Goal: Information Seeking & Learning: Understand process/instructions

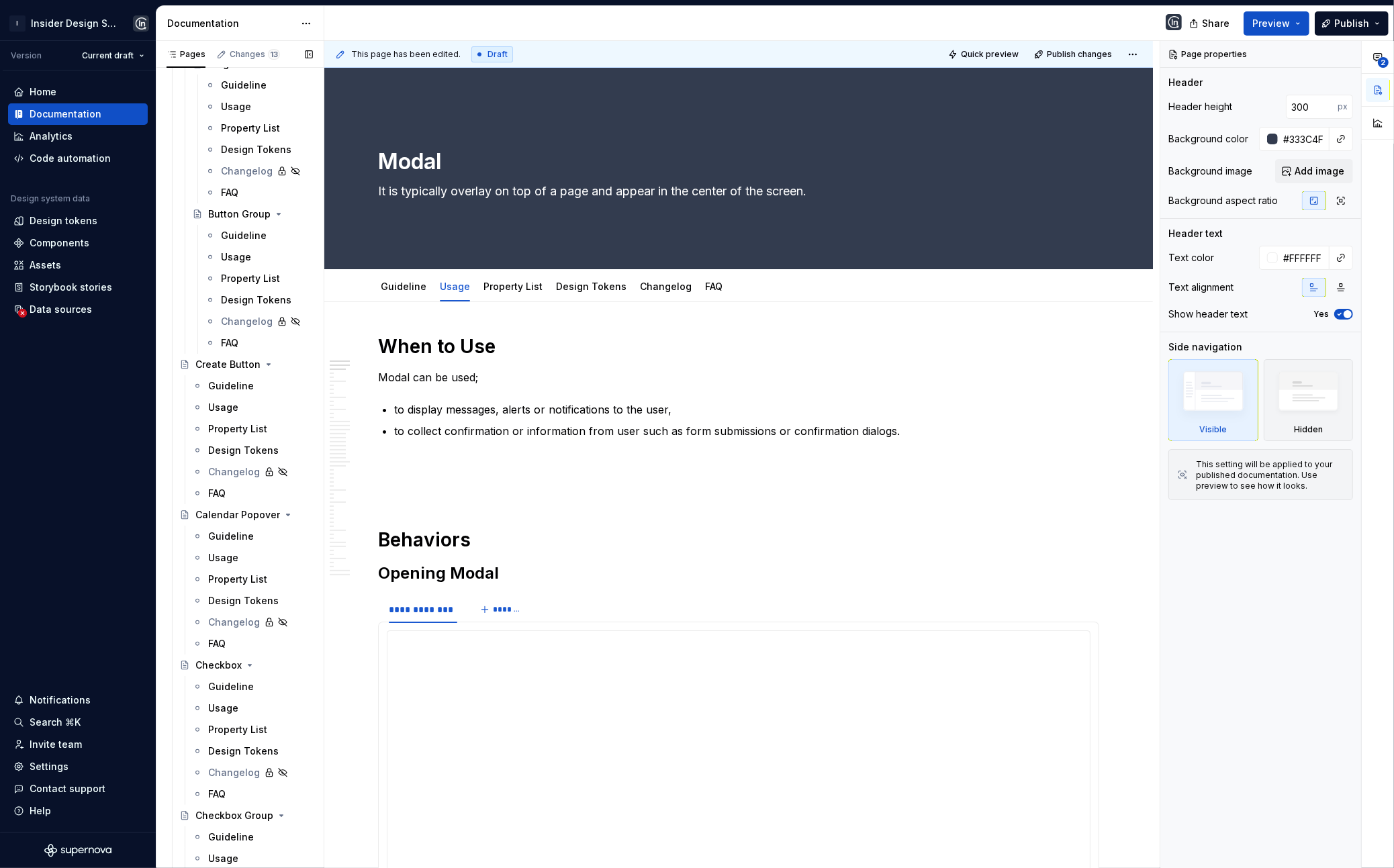
scroll to position [1698, 0]
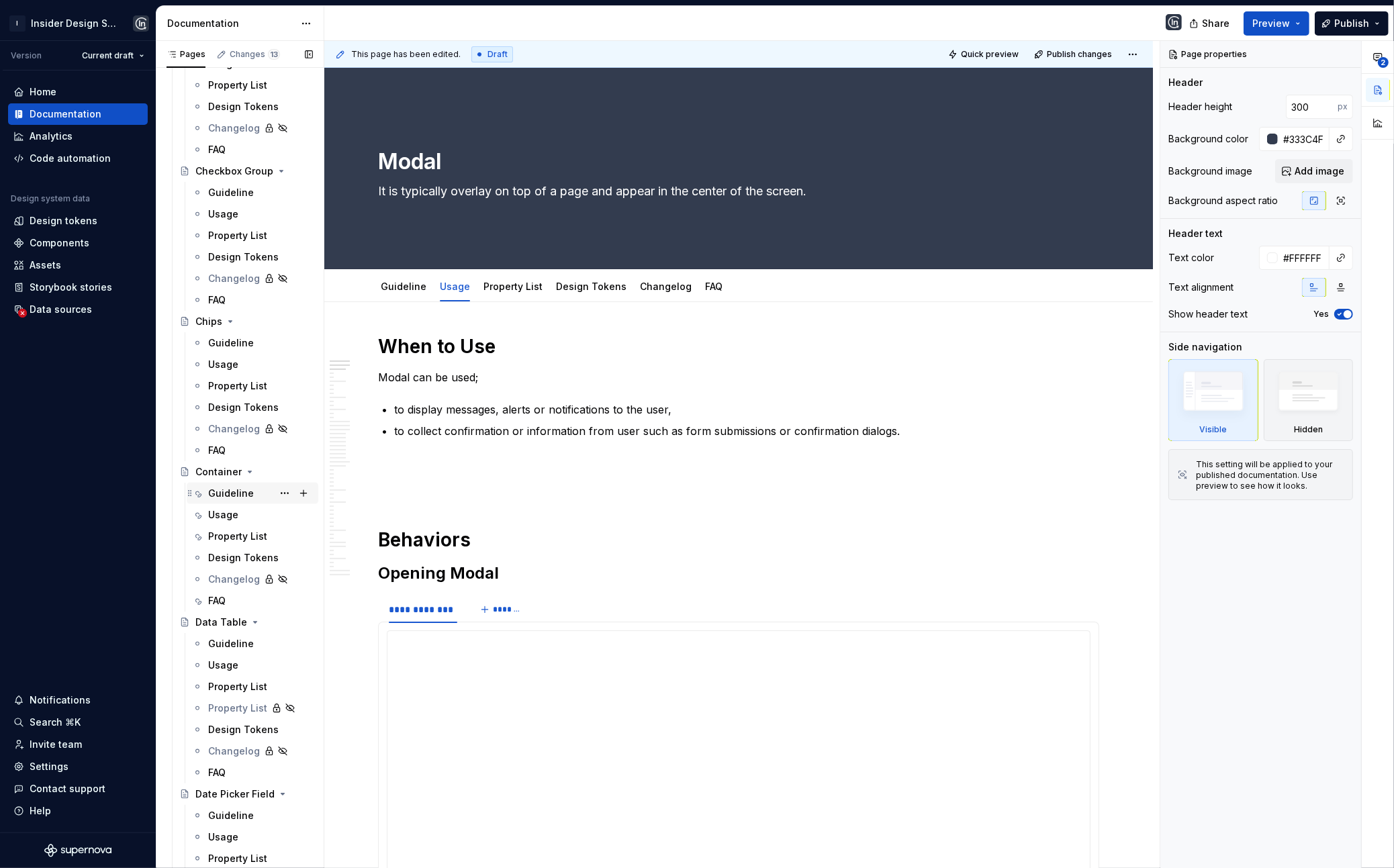
click at [223, 498] on div "Guideline" at bounding box center [231, 493] width 45 height 13
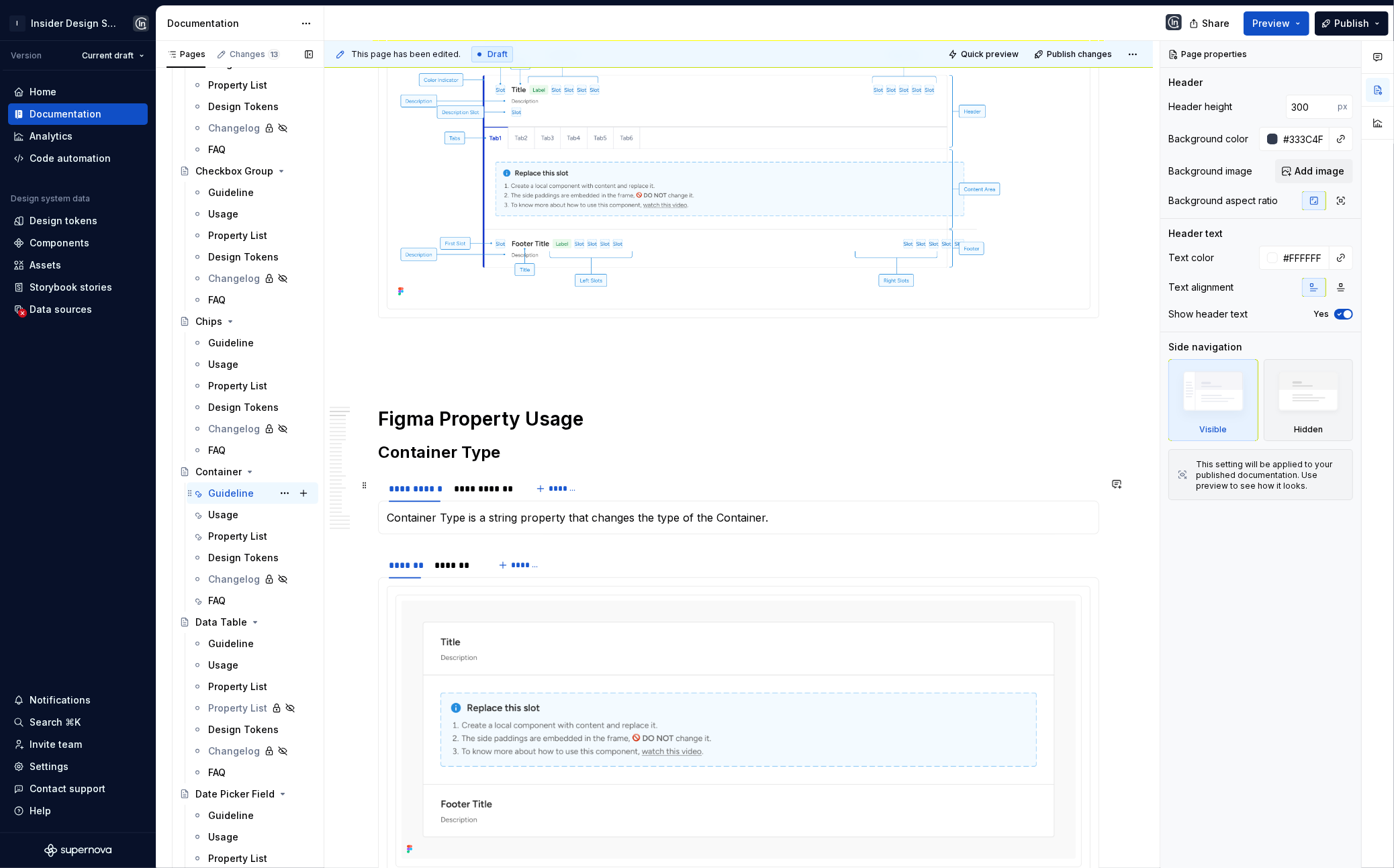
scroll to position [556, 0]
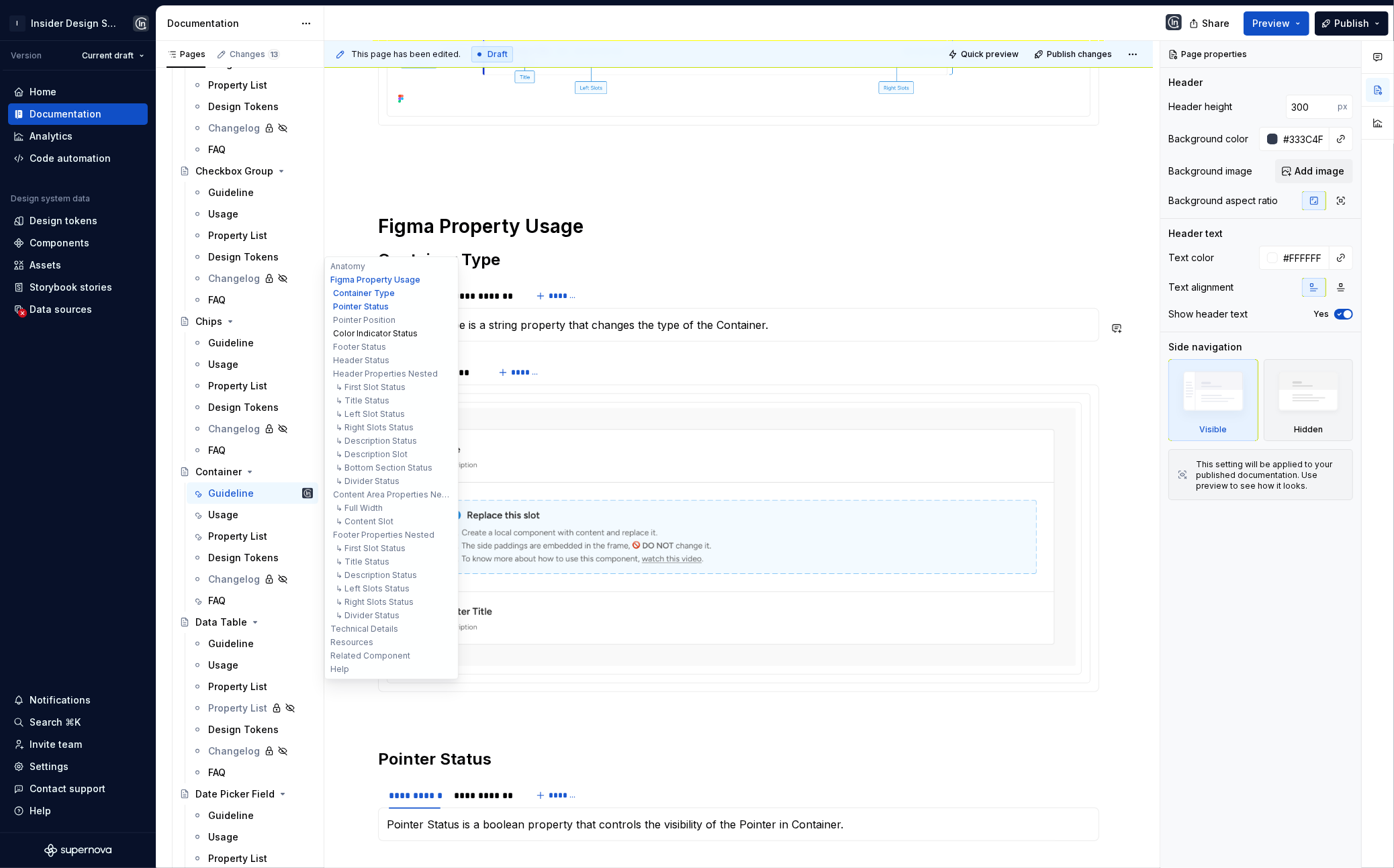
click at [377, 331] on button "Color Indicator Status" at bounding box center [392, 334] width 128 height 13
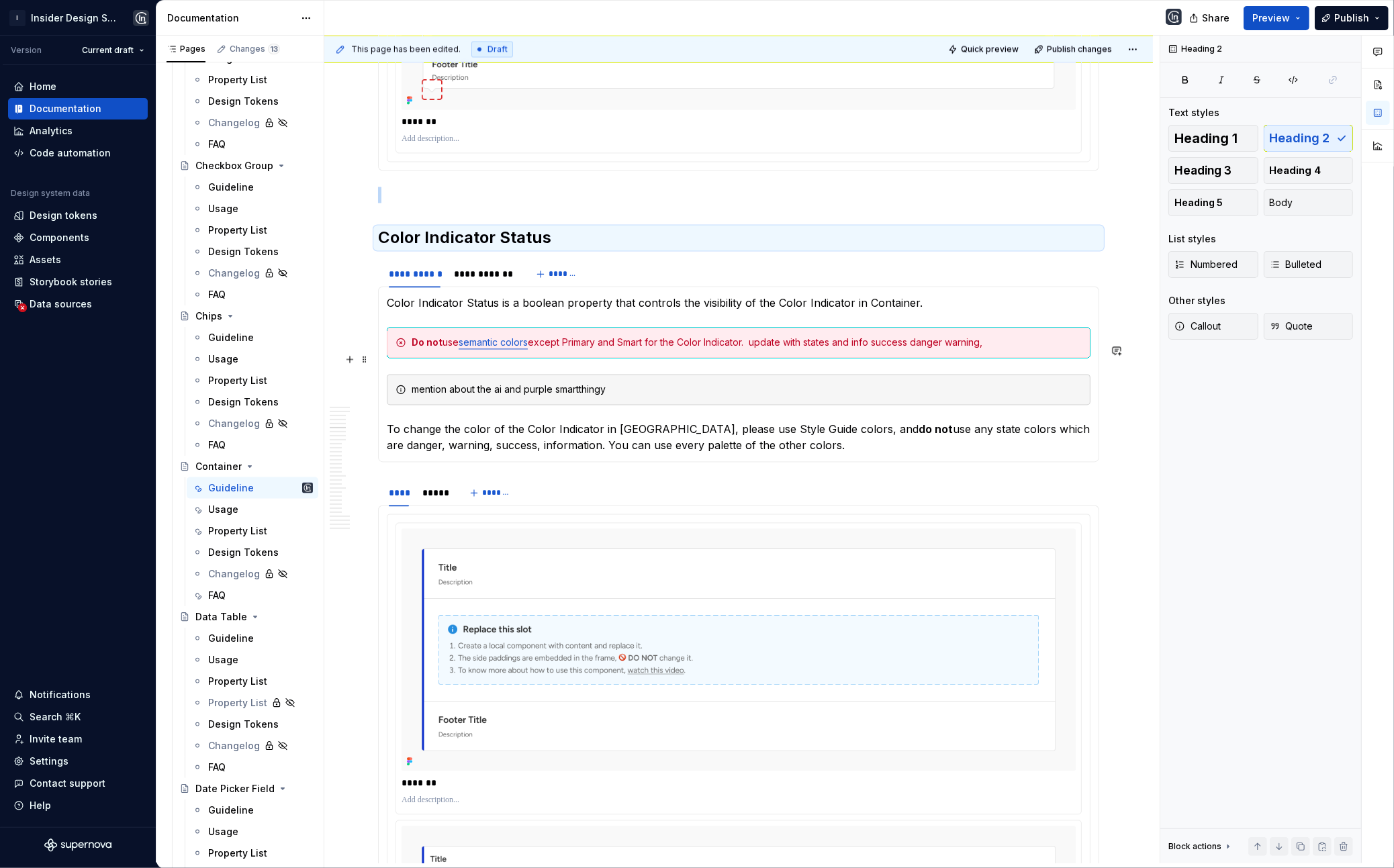
scroll to position [2953, 0]
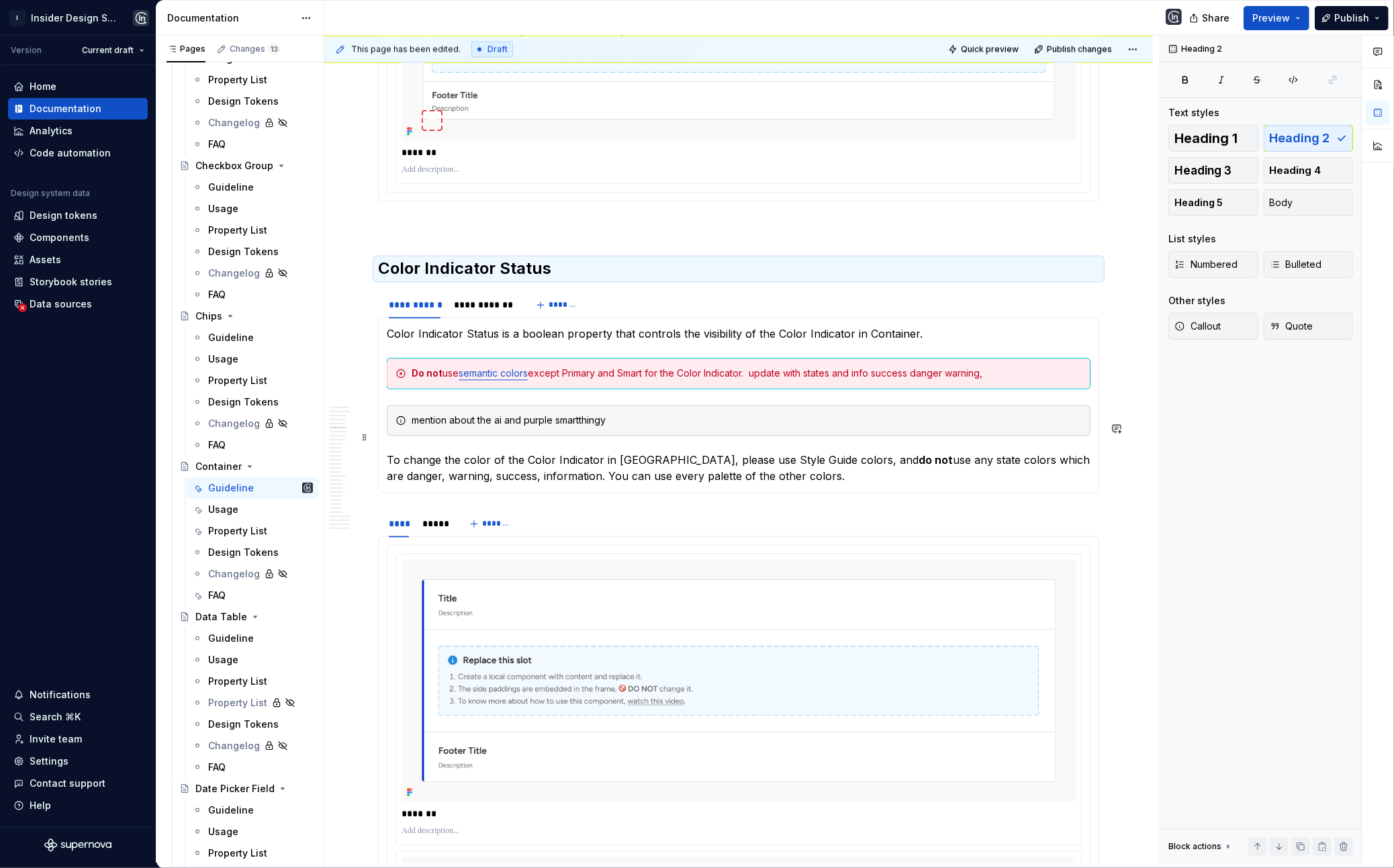
click at [594, 427] on div "mention about the ai and purple smartthingy" at bounding box center [747, 420] width 670 height 13
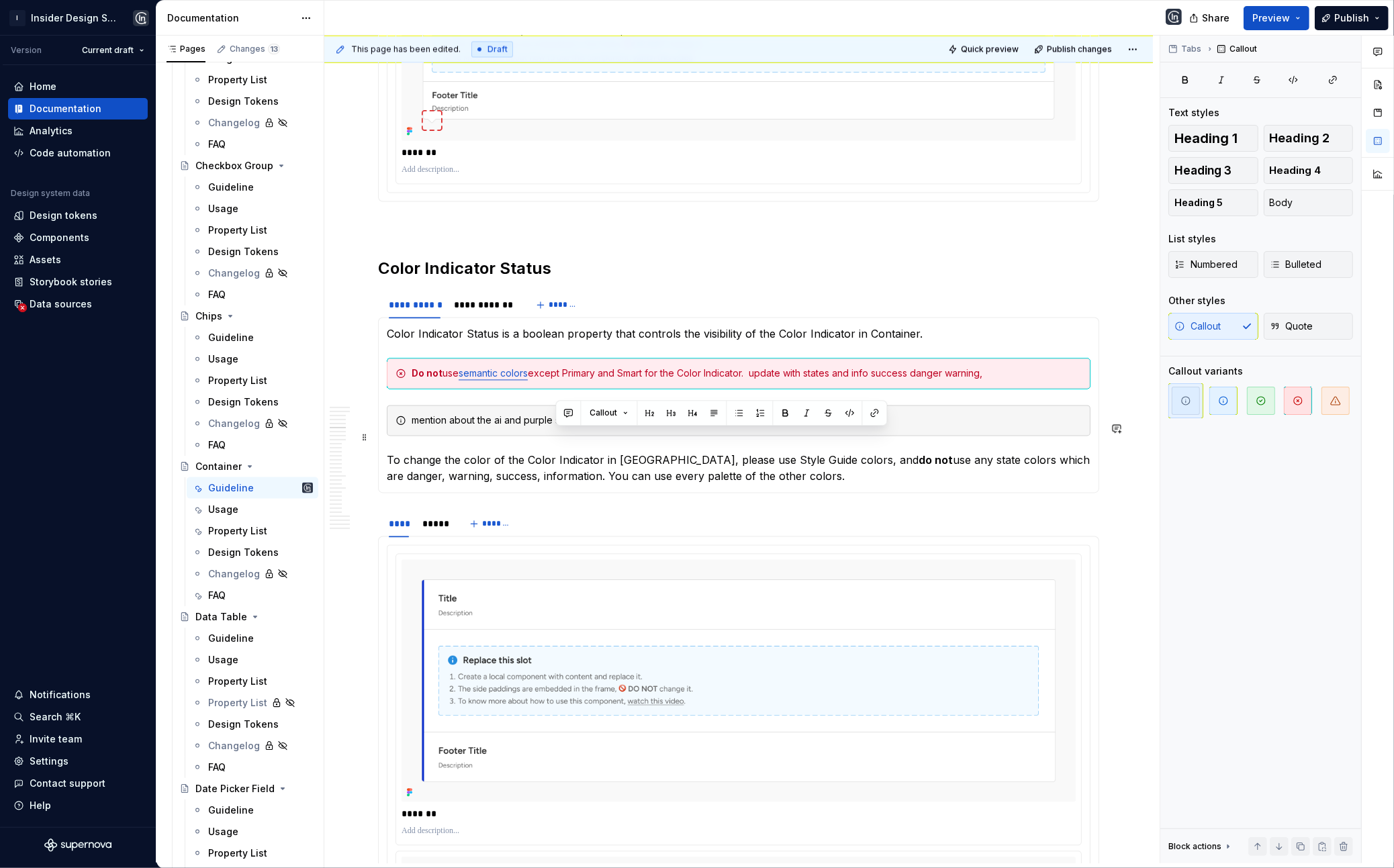
click at [594, 427] on div "mention about the ai and purple smartthingy" at bounding box center [747, 420] width 670 height 13
type textarea "*"
click at [788, 483] on p "To change the color of the Color Indicator in [GEOGRAPHIC_DATA], please use Sty…" at bounding box center [739, 468] width 704 height 32
click at [802, 484] on p "To change the color of the Color Indicator in [GEOGRAPHIC_DATA], please use Sty…" at bounding box center [739, 468] width 704 height 32
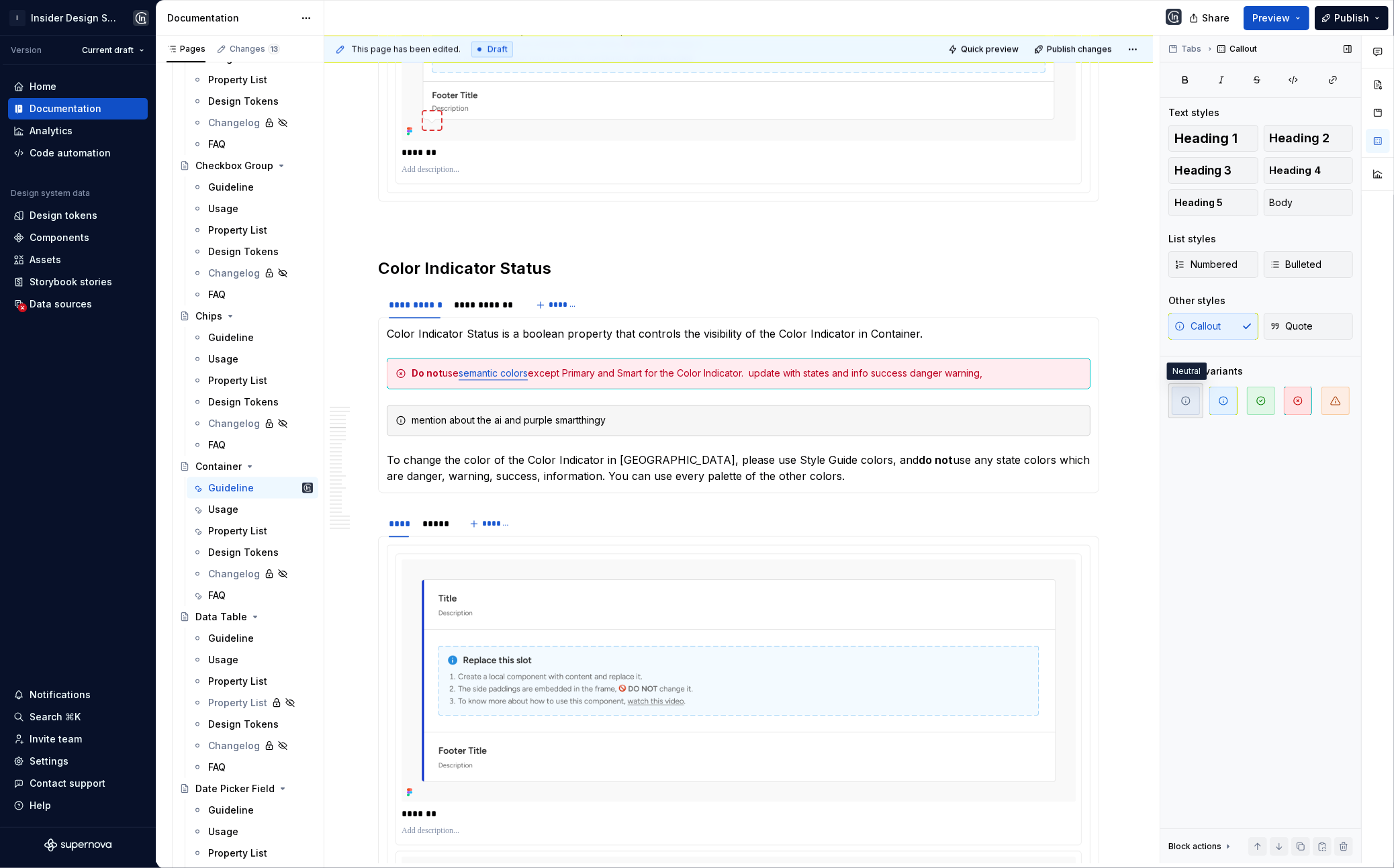
click at [1193, 395] on span "button" at bounding box center [1186, 401] width 28 height 28
click at [1182, 404] on icon "button" at bounding box center [1186, 400] width 11 height 11
click at [1290, 395] on span "button" at bounding box center [1298, 401] width 28 height 28
click at [756, 483] on p "To change the color of the Color Indicator in [GEOGRAPHIC_DATA], please use Sty…" at bounding box center [739, 468] width 704 height 32
click at [756, 482] on p "To change the color of the Color Indicator in [GEOGRAPHIC_DATA], please use Sty…" at bounding box center [739, 468] width 704 height 32
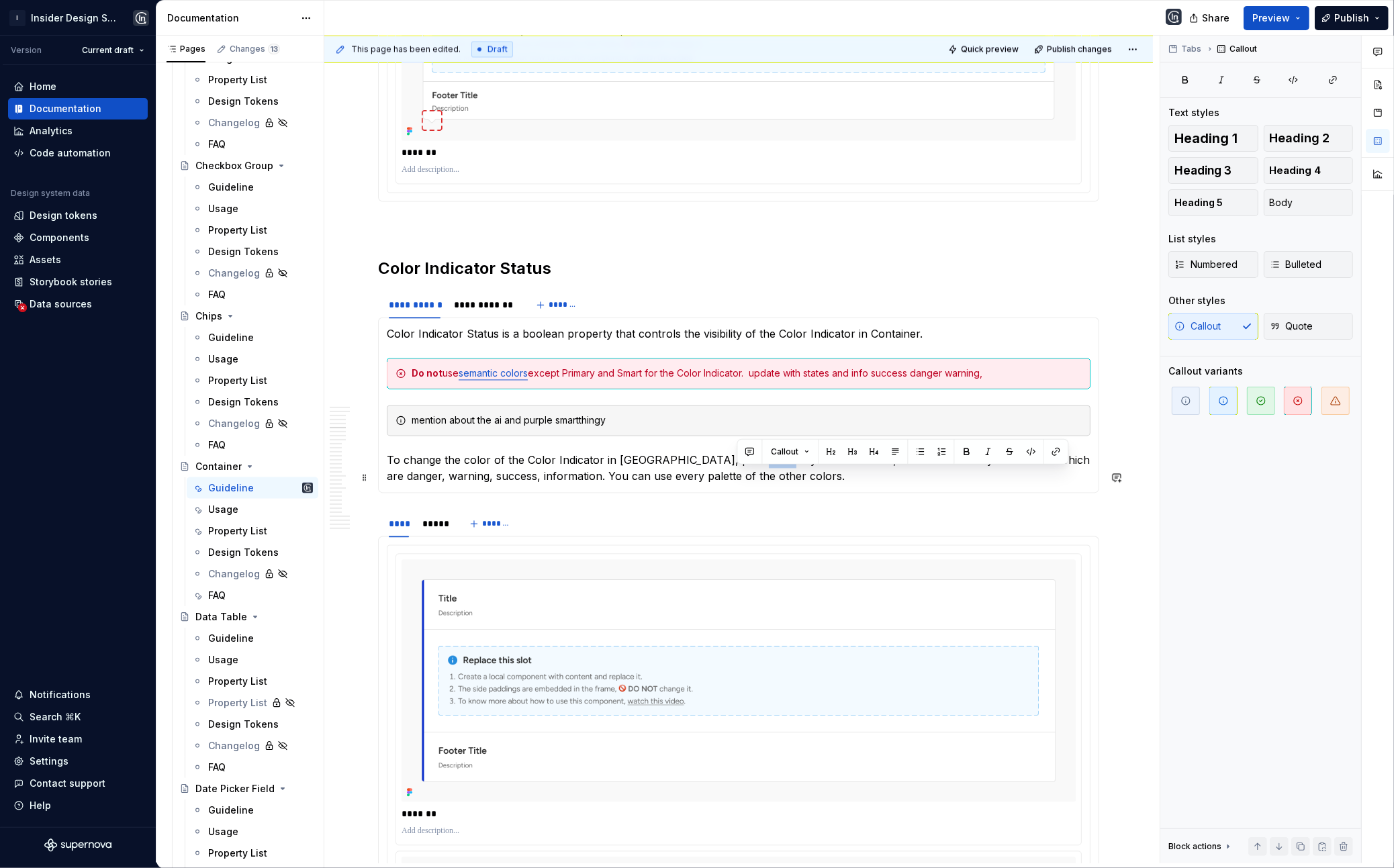
click at [756, 482] on p "To change the color of the Color Indicator in [GEOGRAPHIC_DATA], please use Sty…" at bounding box center [739, 468] width 704 height 32
click at [1307, 385] on button "button" at bounding box center [1298, 400] width 35 height 35
click at [789, 484] on p "To change the color of the Color Indicator in [GEOGRAPHIC_DATA], please use Sty…" at bounding box center [739, 468] width 704 height 32
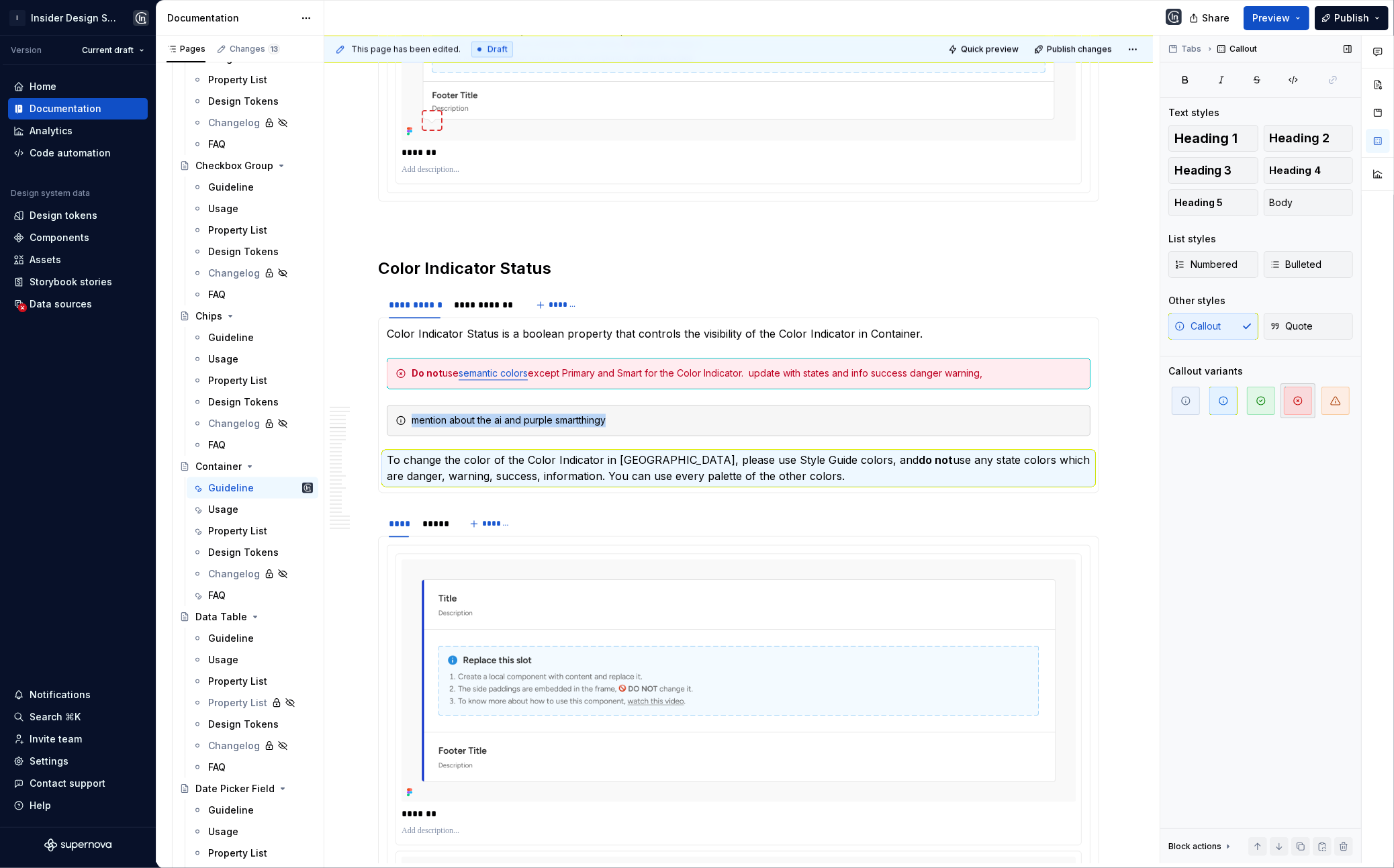
click at [1299, 391] on span "button" at bounding box center [1298, 401] width 28 height 28
click at [1298, 397] on icon "button" at bounding box center [1298, 400] width 11 height 11
click at [1216, 402] on span "button" at bounding box center [1224, 401] width 28 height 28
click at [439, 484] on p "To change the color of the Color Indicator in [GEOGRAPHIC_DATA], please use Sty…" at bounding box center [739, 468] width 704 height 32
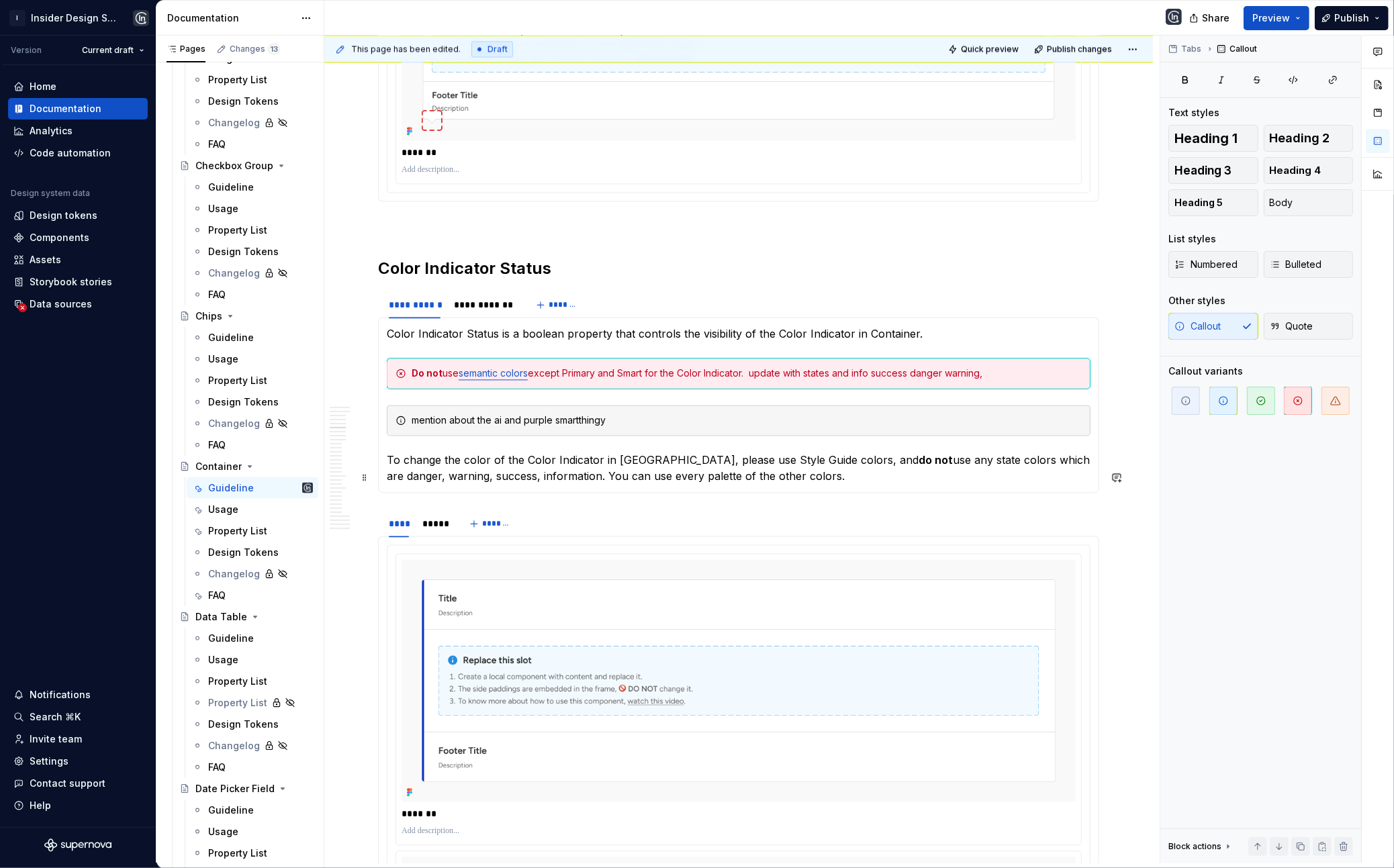
click at [514, 478] on p "To change the color of the Color Indicator in [GEOGRAPHIC_DATA], please use Sty…" at bounding box center [739, 468] width 704 height 32
click at [621, 482] on p "To change the color of the Color Indicator in [GEOGRAPHIC_DATA], please use Sty…" at bounding box center [739, 468] width 704 height 32
click at [584, 480] on p "To change the color of the Color Indicator in [GEOGRAPHIC_DATA], please use Sty…" at bounding box center [739, 468] width 704 height 32
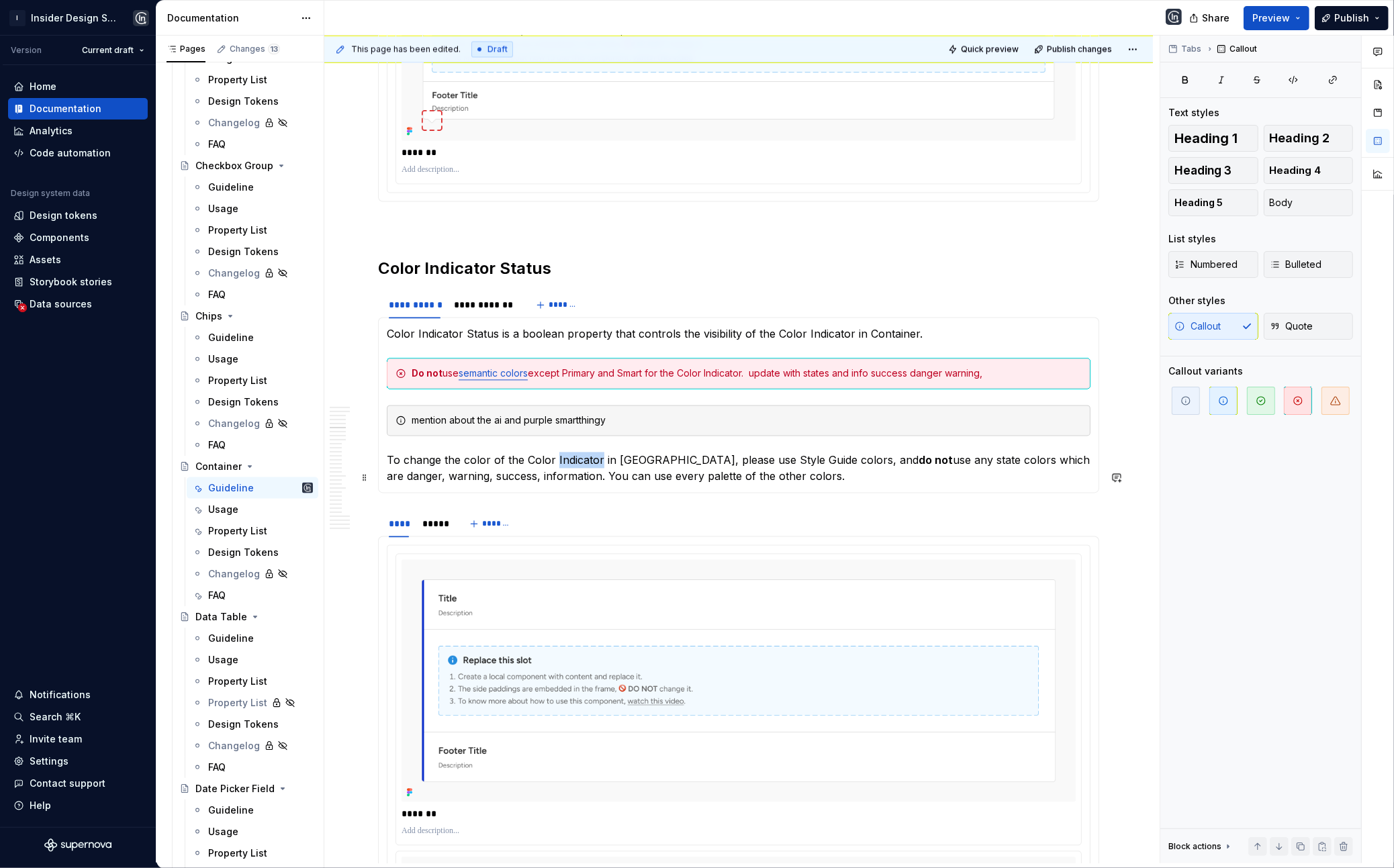
click at [584, 480] on p "To change the color of the Color Indicator in [GEOGRAPHIC_DATA], please use Sty…" at bounding box center [739, 468] width 704 height 32
click at [584, 380] on div "Do not use semantic colors except Primary and Smart for the Color Indicator. up…" at bounding box center [747, 373] width 670 height 13
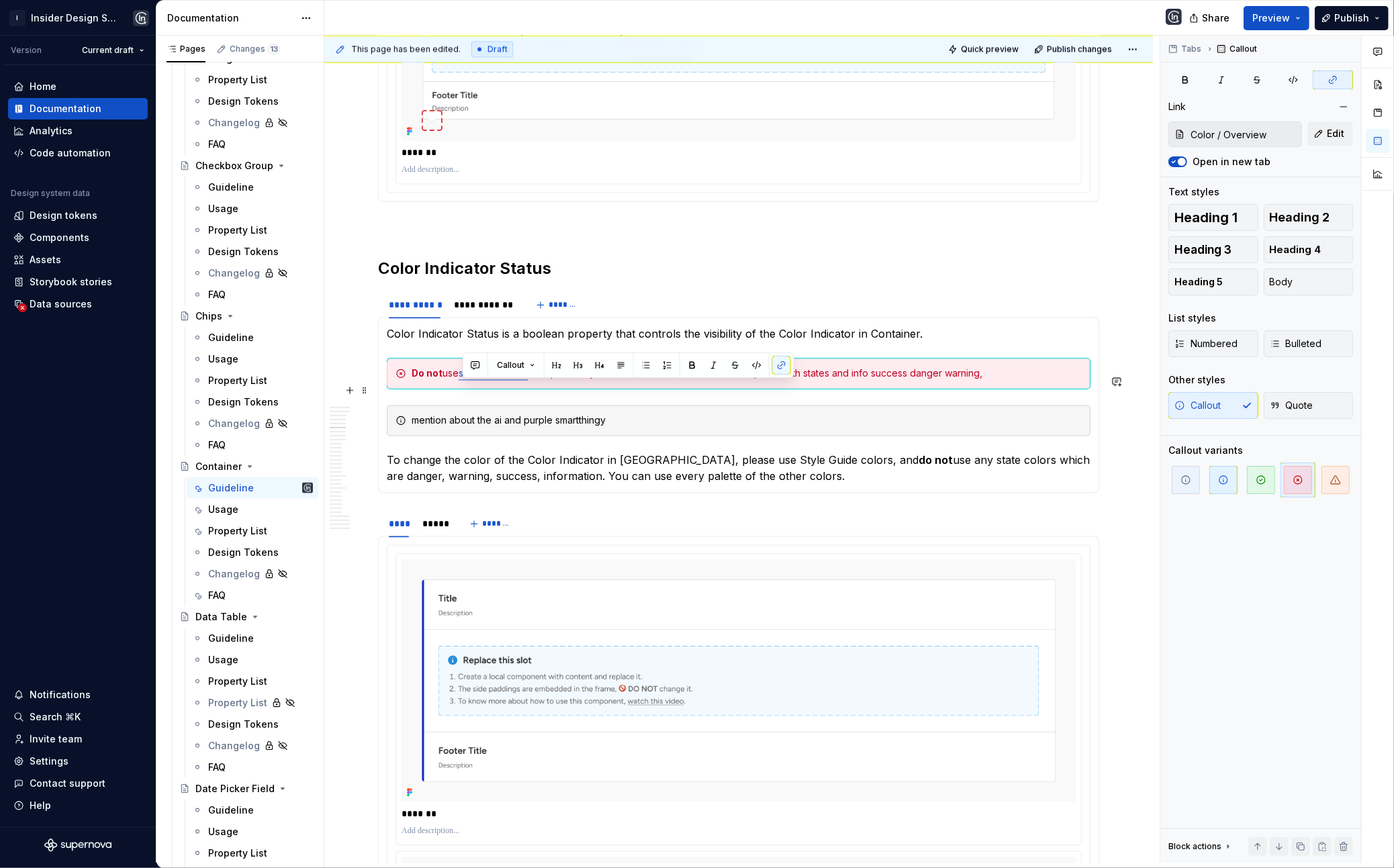
drag, startPoint x: 463, startPoint y: 390, endPoint x: 1059, endPoint y: 397, distance: 596.0
click at [1059, 389] on div "Do not use semantic colors except Primary and Smart for the Color Indicator. up…" at bounding box center [739, 373] width 704 height 31
type input "Color / Overview/ Semantic Colors"
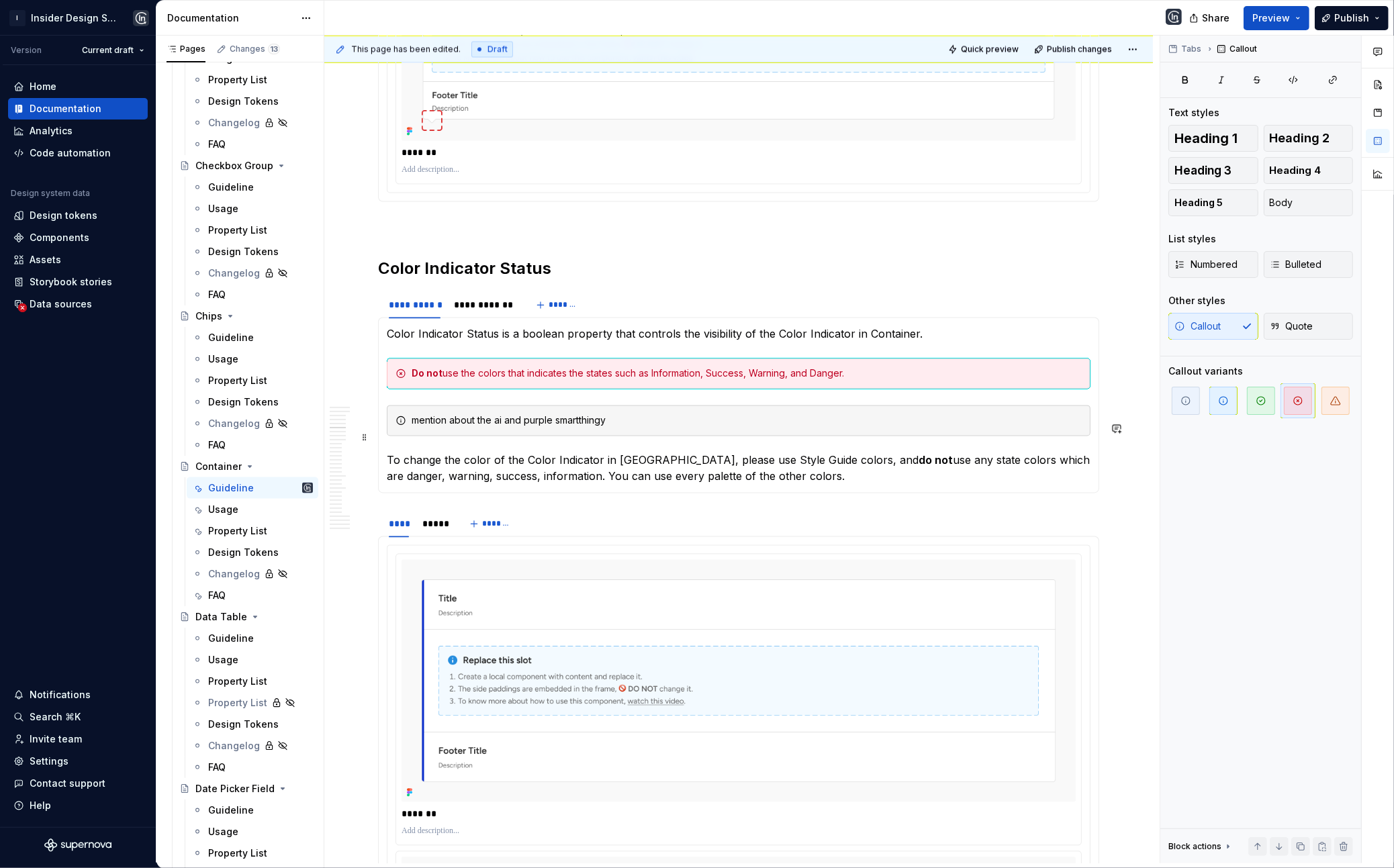
click at [583, 427] on div "mention about the ai and purple smartthingy" at bounding box center [747, 420] width 670 height 13
click at [582, 427] on div "mention about the ai and purple smartthingy" at bounding box center [747, 420] width 670 height 13
click at [896, 380] on div "Do not use the colors that indicates the states such as Information, Success, W…" at bounding box center [747, 373] width 670 height 13
drag, startPoint x: 852, startPoint y: 390, endPoint x: 958, endPoint y: 390, distance: 106.0
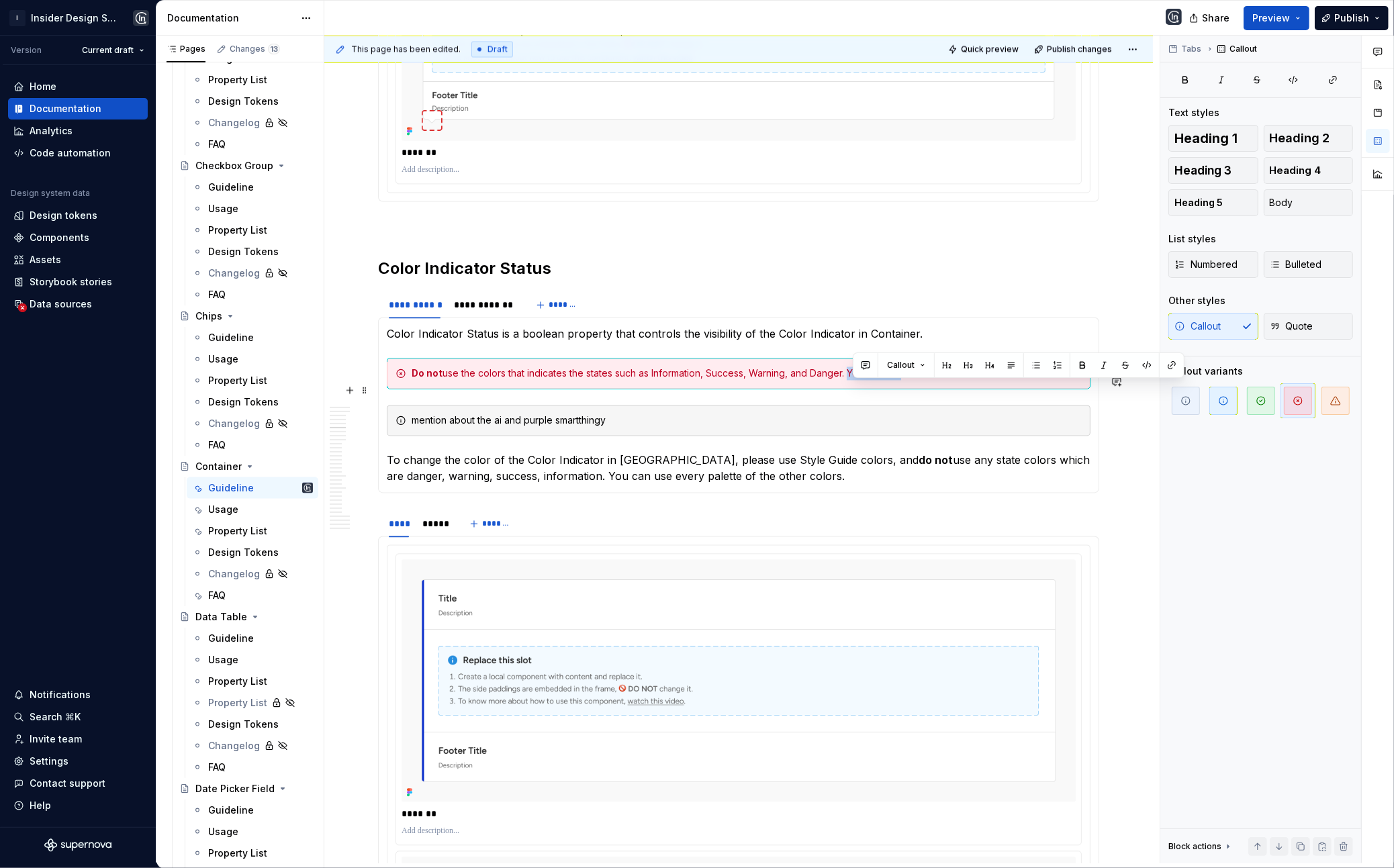
click at [957, 380] on div "Do not use the colors that indicates the states such as Information, Success, W…" at bounding box center [747, 373] width 670 height 13
click at [652, 427] on div "mention about the ai and purple smartthingy" at bounding box center [747, 420] width 670 height 13
click at [599, 427] on div "mention about the ai and purple smartthingy" at bounding box center [747, 420] width 670 height 13
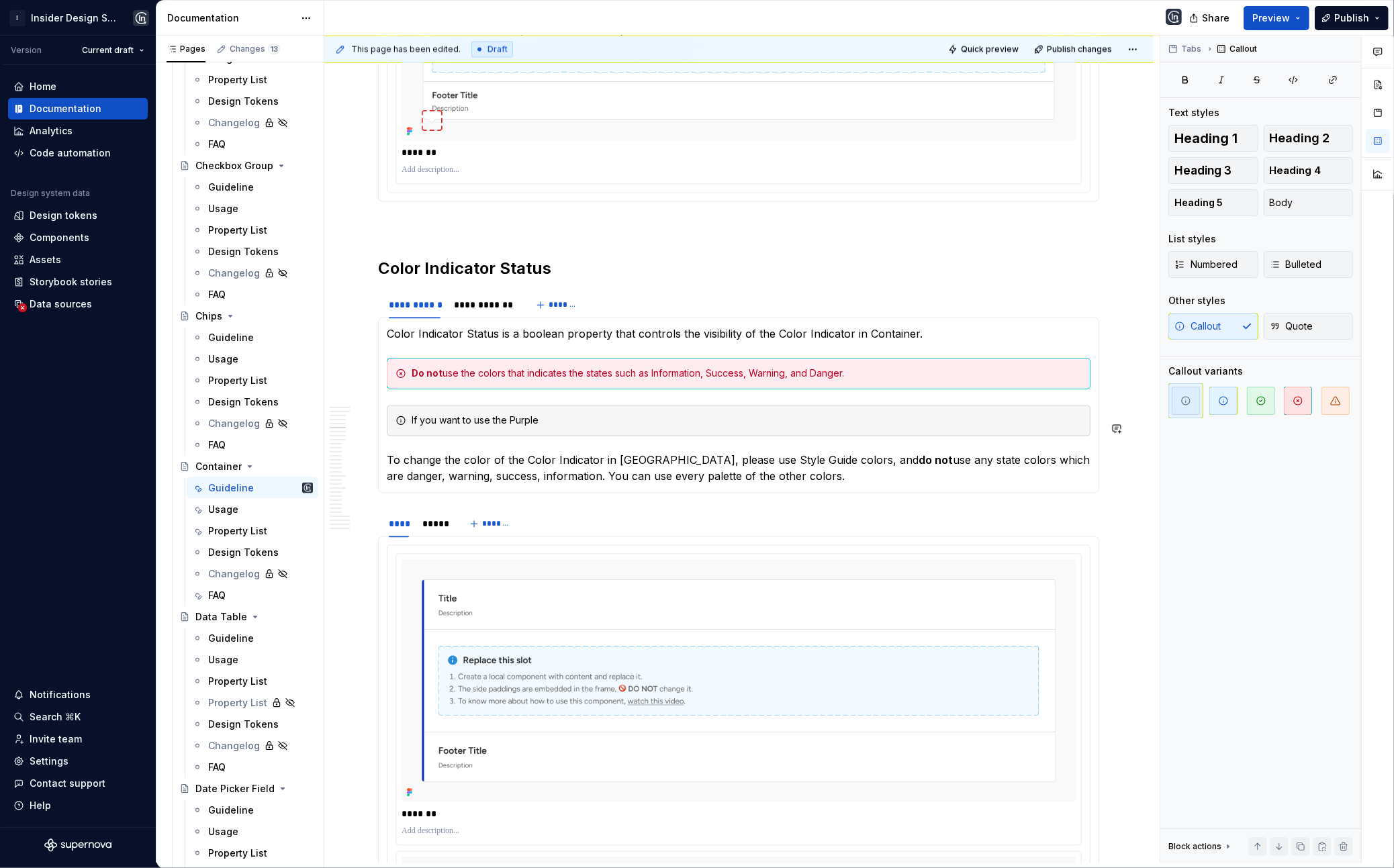
click at [540, 436] on div "If you want to use the Purple" at bounding box center [739, 420] width 704 height 31
click at [523, 427] on div "If you want to use the Purple" at bounding box center [747, 420] width 670 height 13
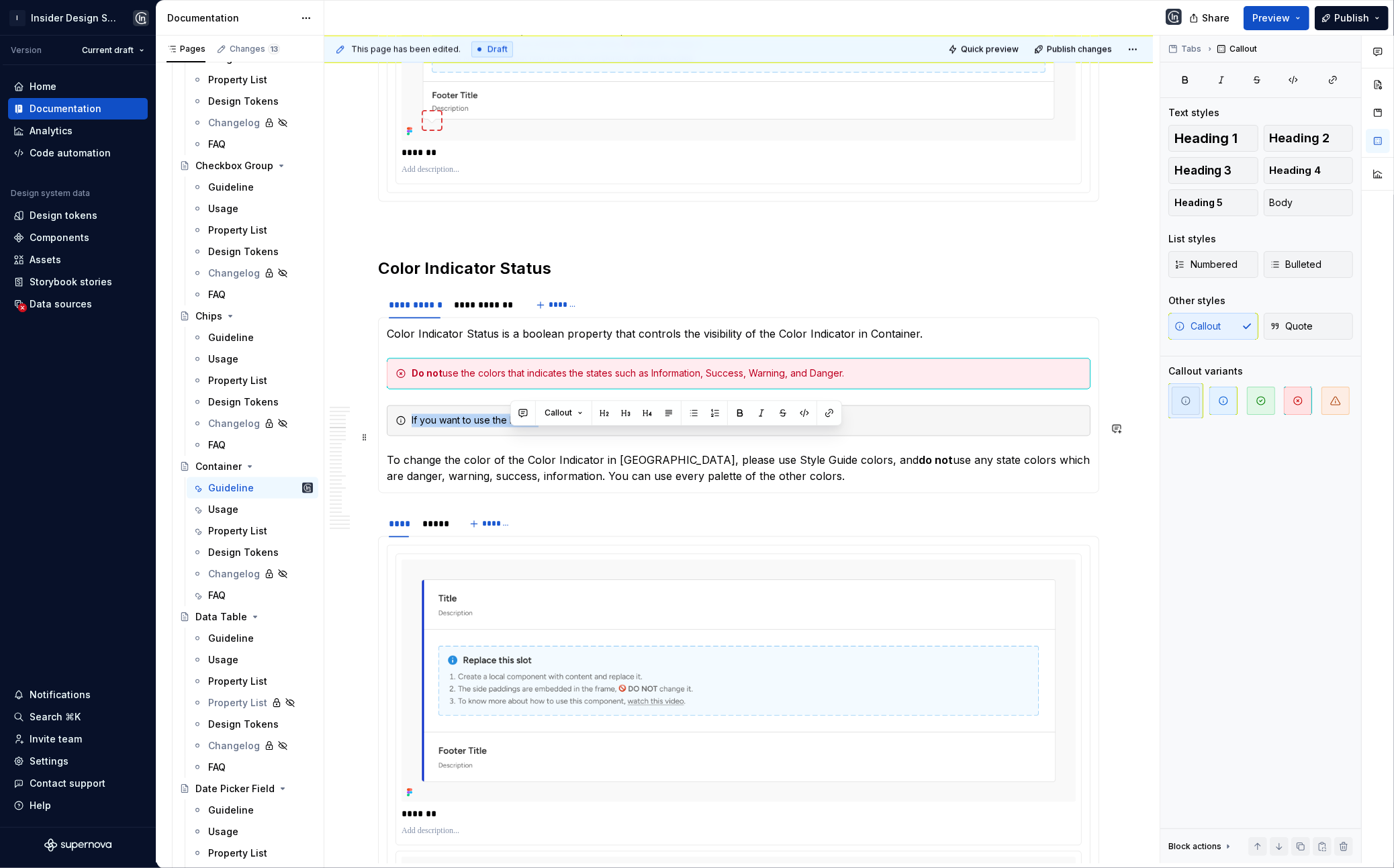
click at [523, 427] on div "If you want to use the Purple" at bounding box center [747, 420] width 670 height 13
click at [570, 427] on div "Keep in mind that Purple color can be only" at bounding box center [747, 420] width 670 height 13
click at [619, 427] on div "Keep in mind that Purple color can be only" at bounding box center [747, 420] width 670 height 13
click at [610, 484] on p "To change the color of the Color Indicator in [GEOGRAPHIC_DATA], please use Sty…" at bounding box center [739, 468] width 704 height 32
click at [1194, 394] on span "button" at bounding box center [1186, 401] width 28 height 28
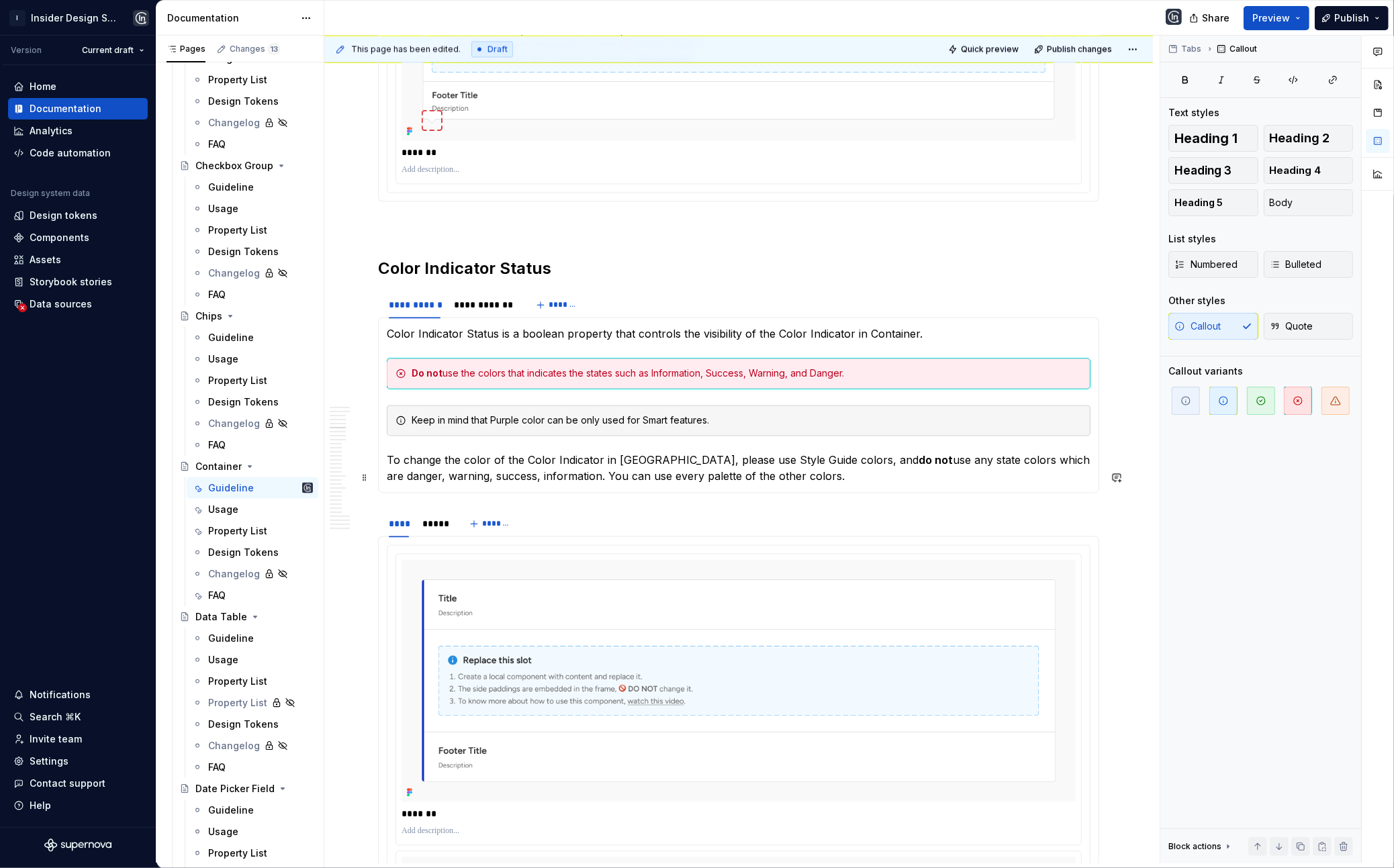
click at [699, 471] on p "To change the color of the Color Indicator in [GEOGRAPHIC_DATA], please use Sty…" at bounding box center [739, 468] width 704 height 32
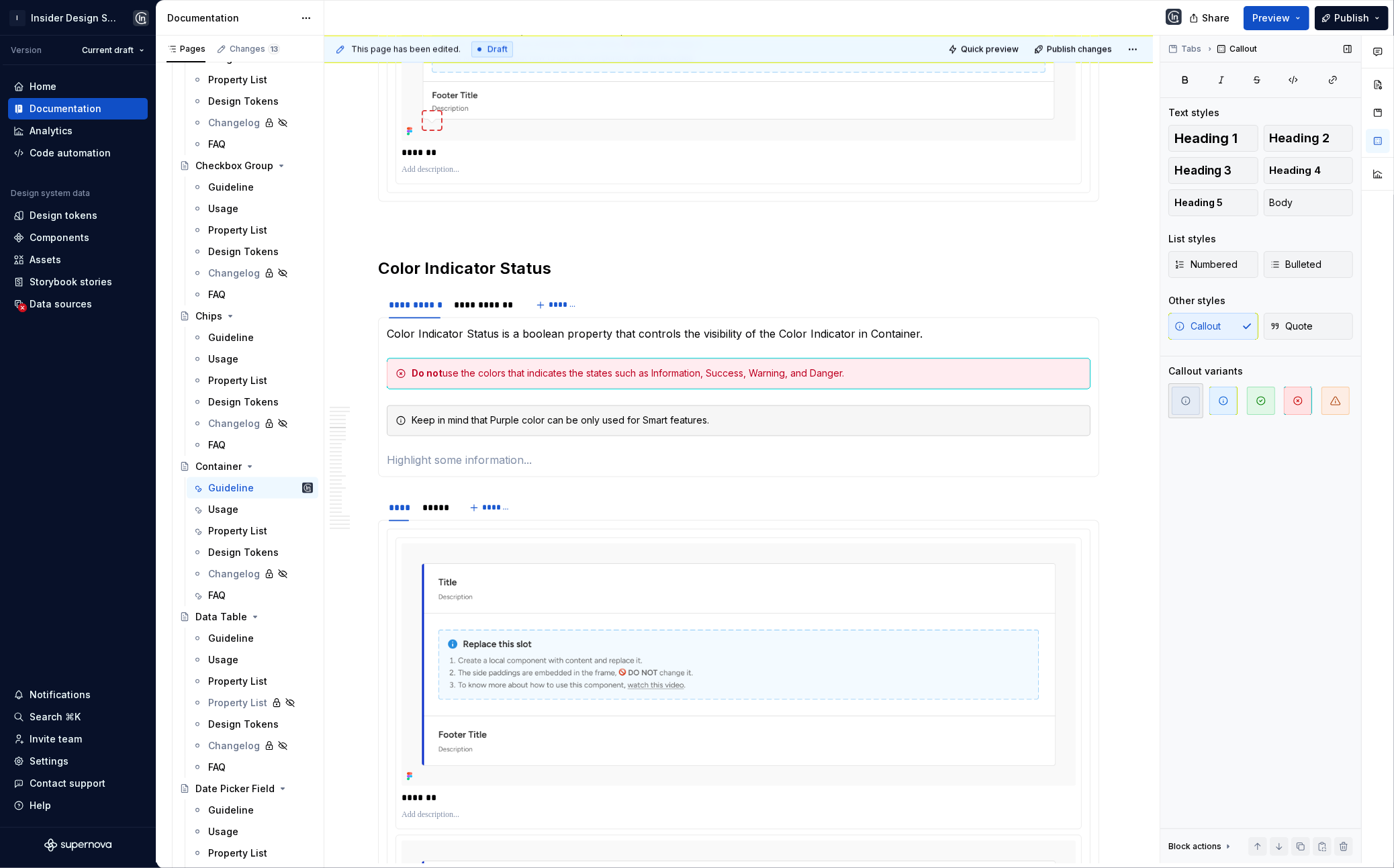
click at [1184, 397] on icon "button" at bounding box center [1186, 400] width 8 height 8
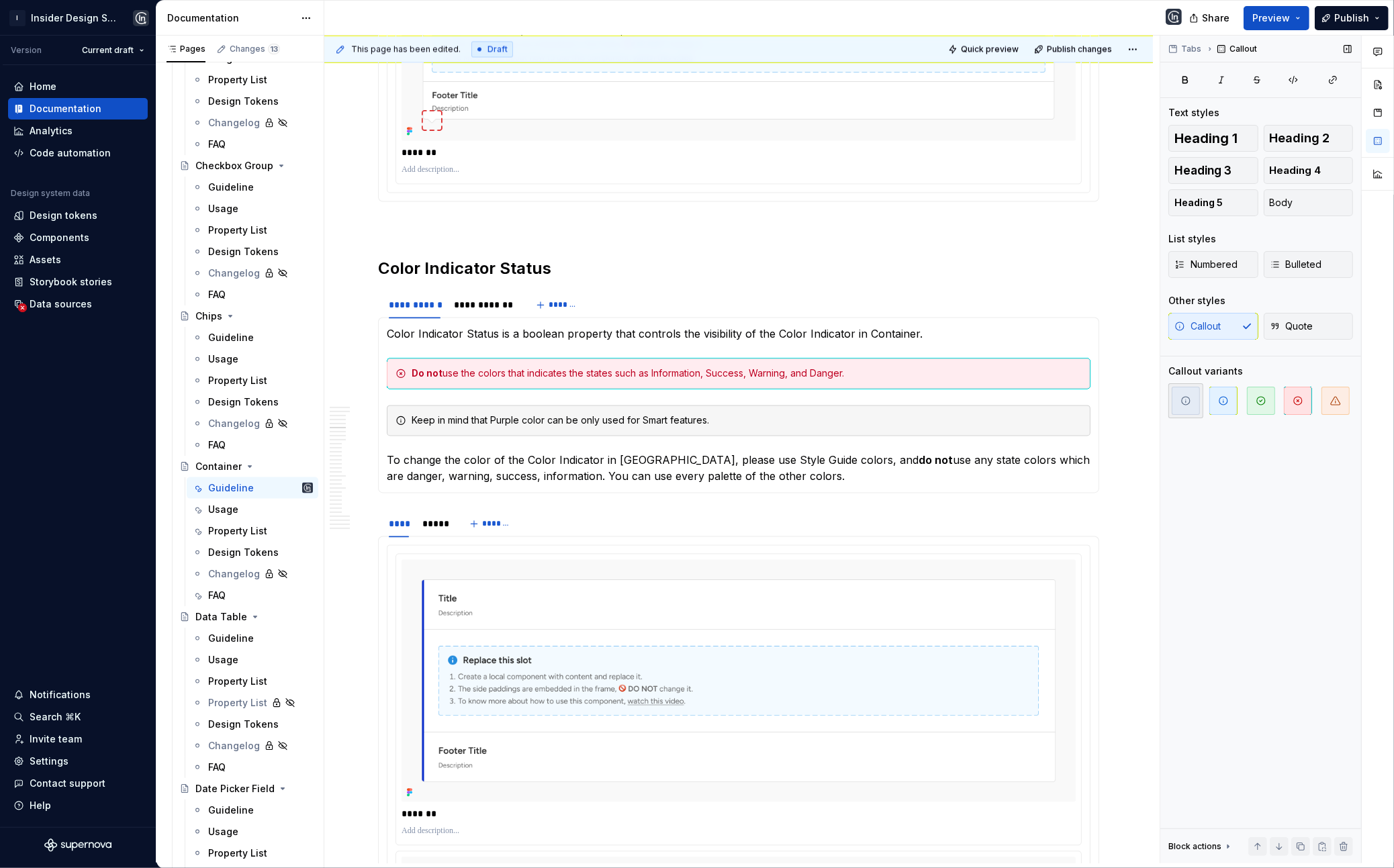
click at [1184, 397] on icon "button" at bounding box center [1186, 400] width 8 height 8
click at [1228, 400] on icon "button" at bounding box center [1224, 400] width 11 height 11
click at [1295, 317] on button "Quote" at bounding box center [1309, 326] width 90 height 27
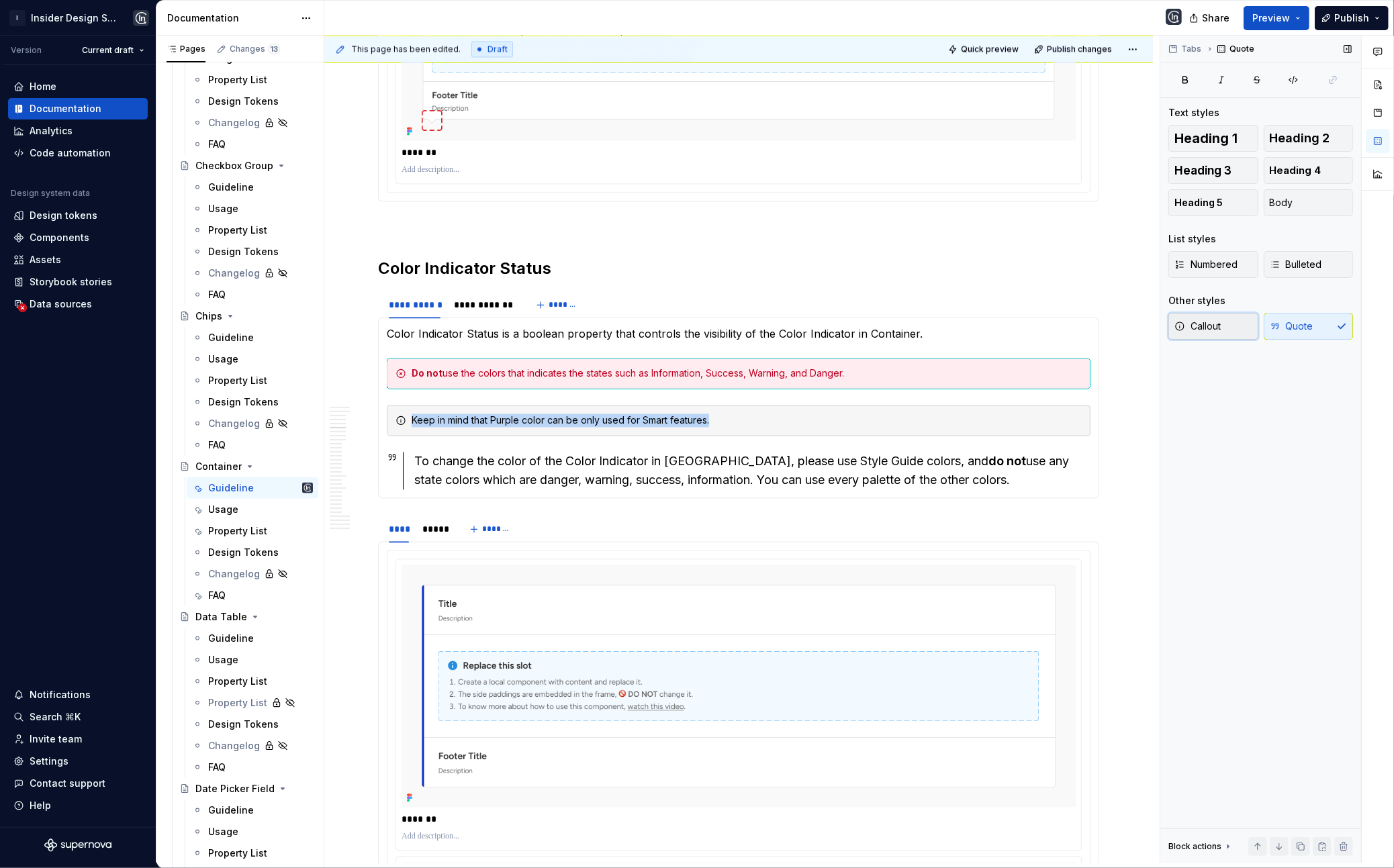
click at [1221, 326] on span "Callout" at bounding box center [1197, 326] width 46 height 13
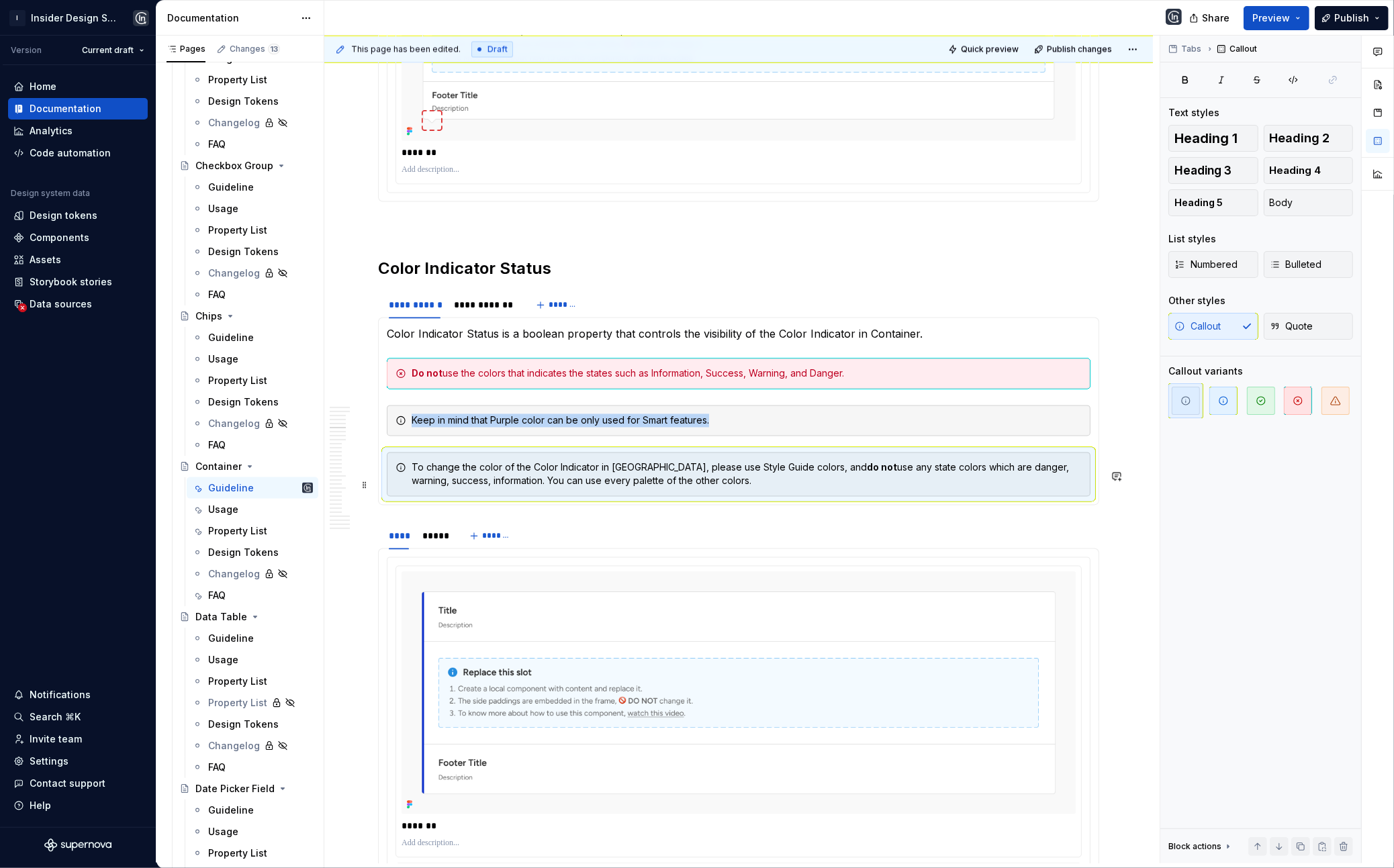
click at [851, 488] on div "To change the color of the Color Indicator in [GEOGRAPHIC_DATA], please use Sty…" at bounding box center [747, 474] width 670 height 27
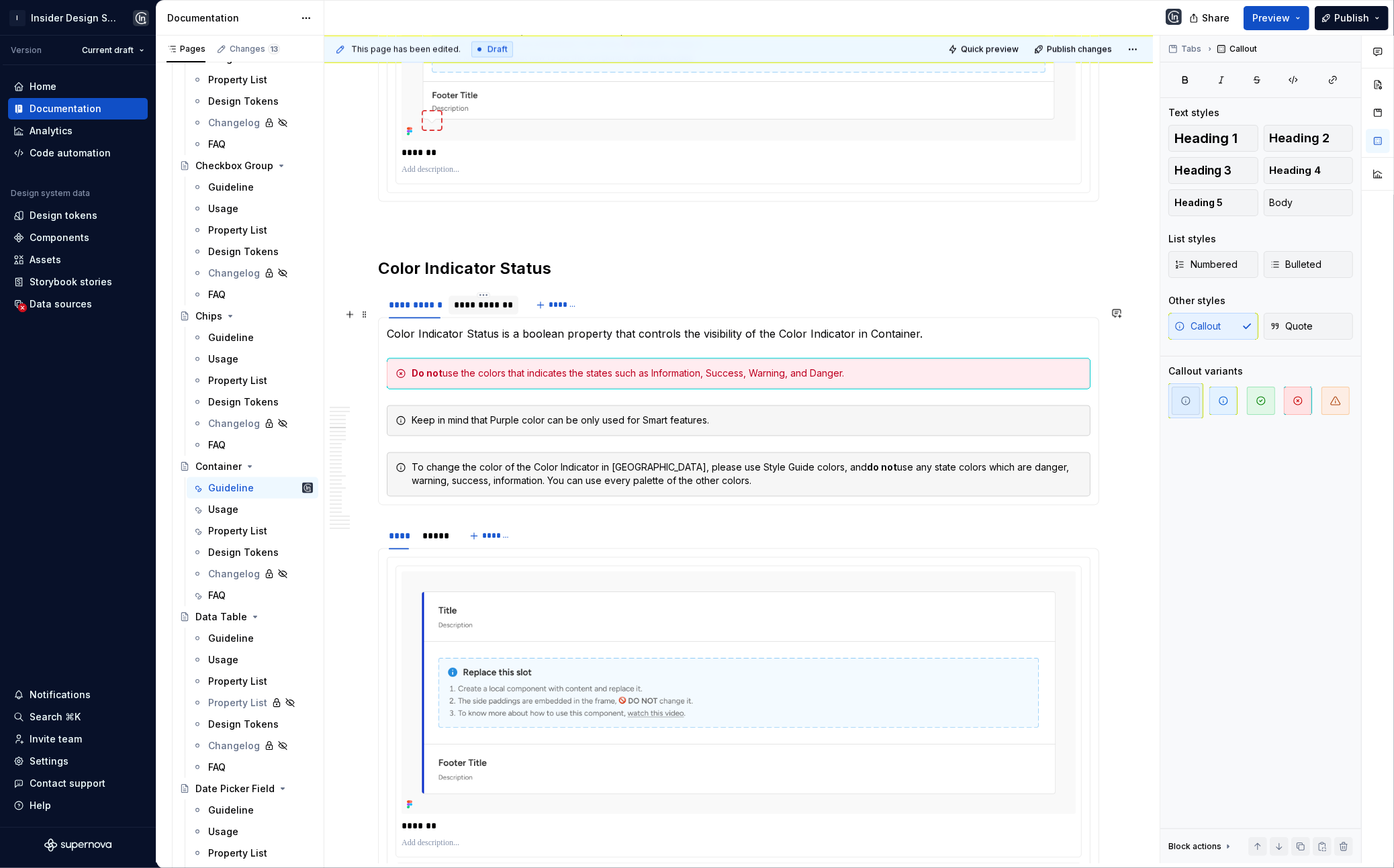
click at [472, 312] on div "**********" at bounding box center [483, 304] width 59 height 13
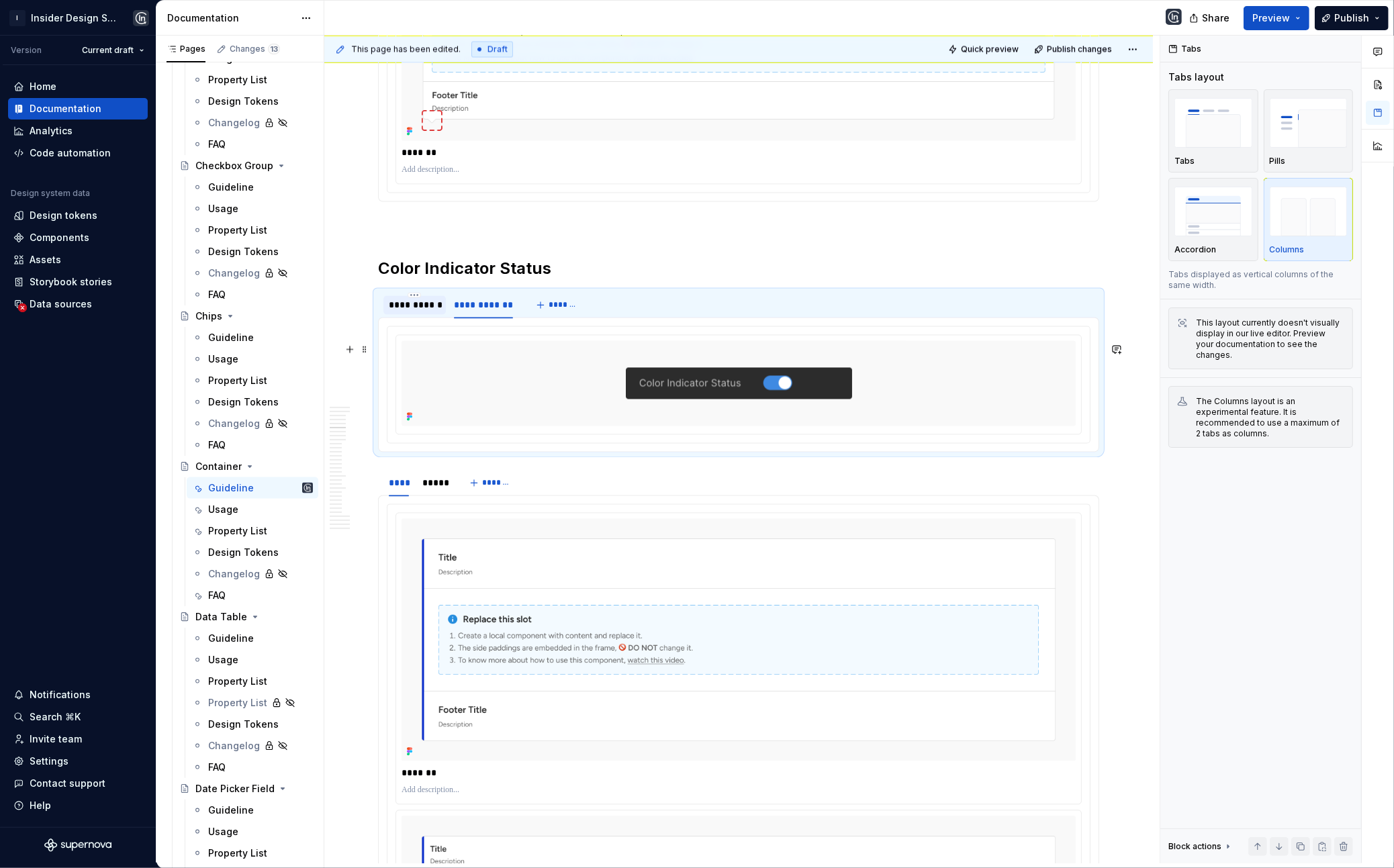
click at [415, 314] on div "**********" at bounding box center [415, 304] width 62 height 18
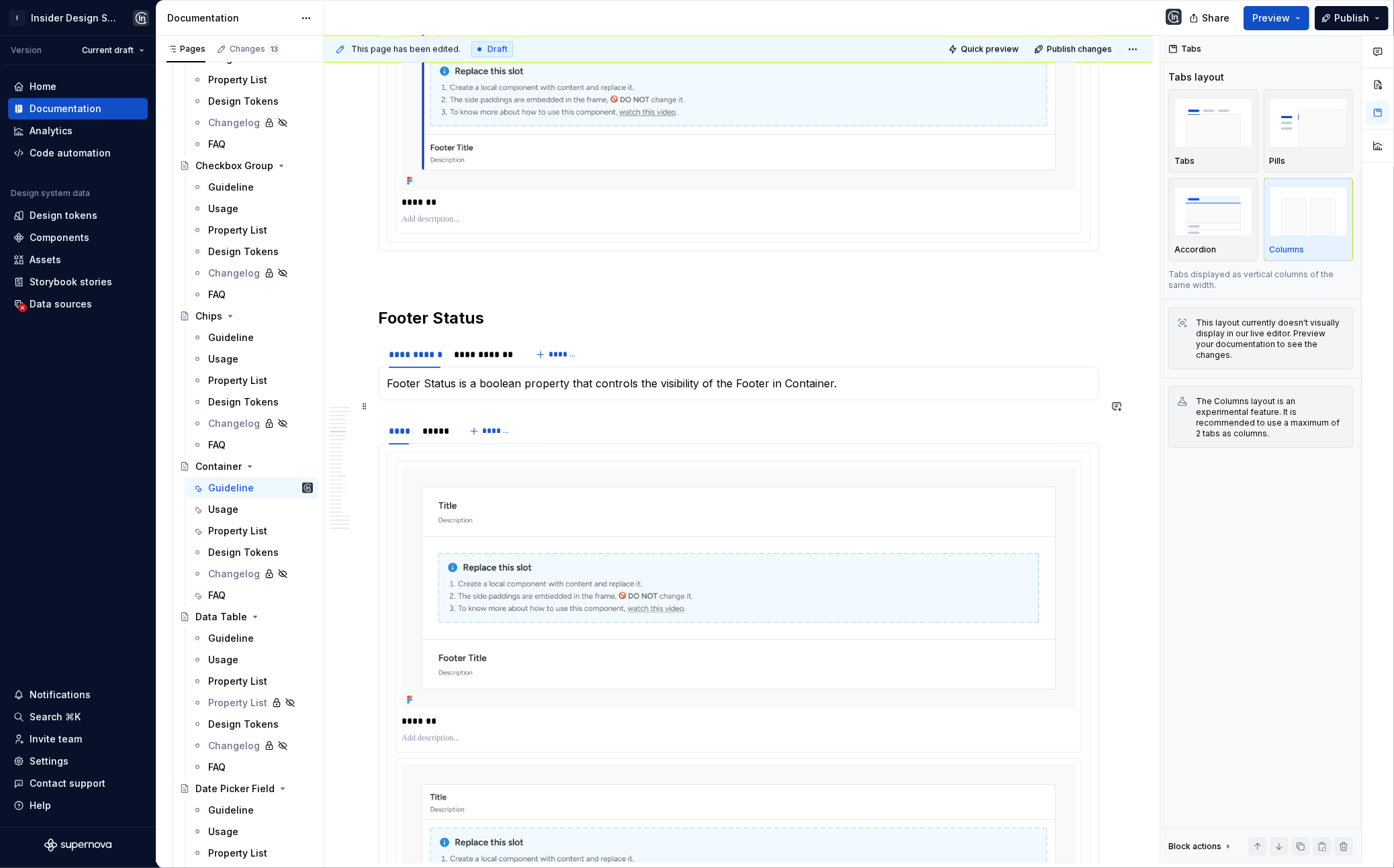
scroll to position [3835, 0]
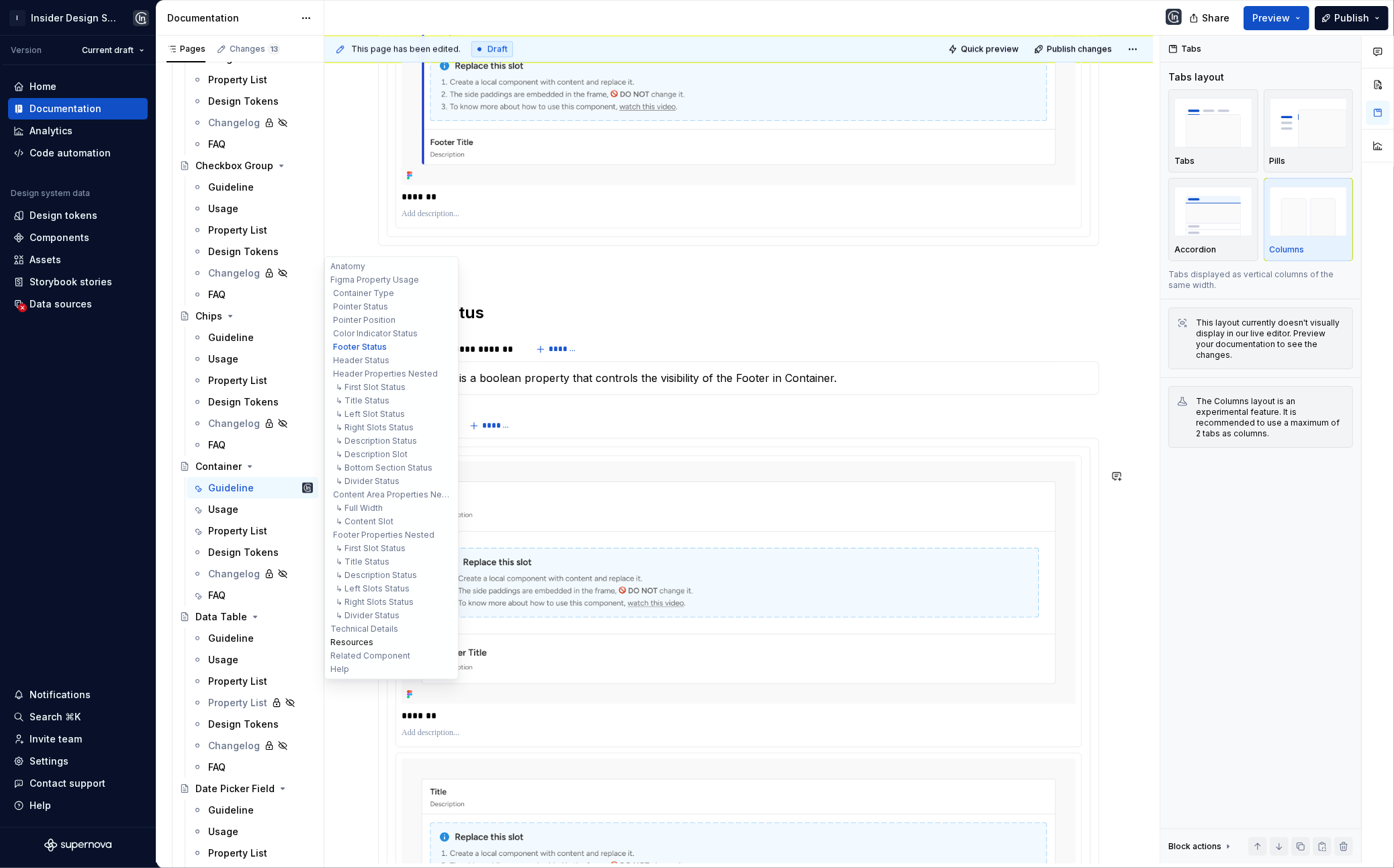
click at [370, 636] on button "Resources" at bounding box center [392, 642] width 128 height 13
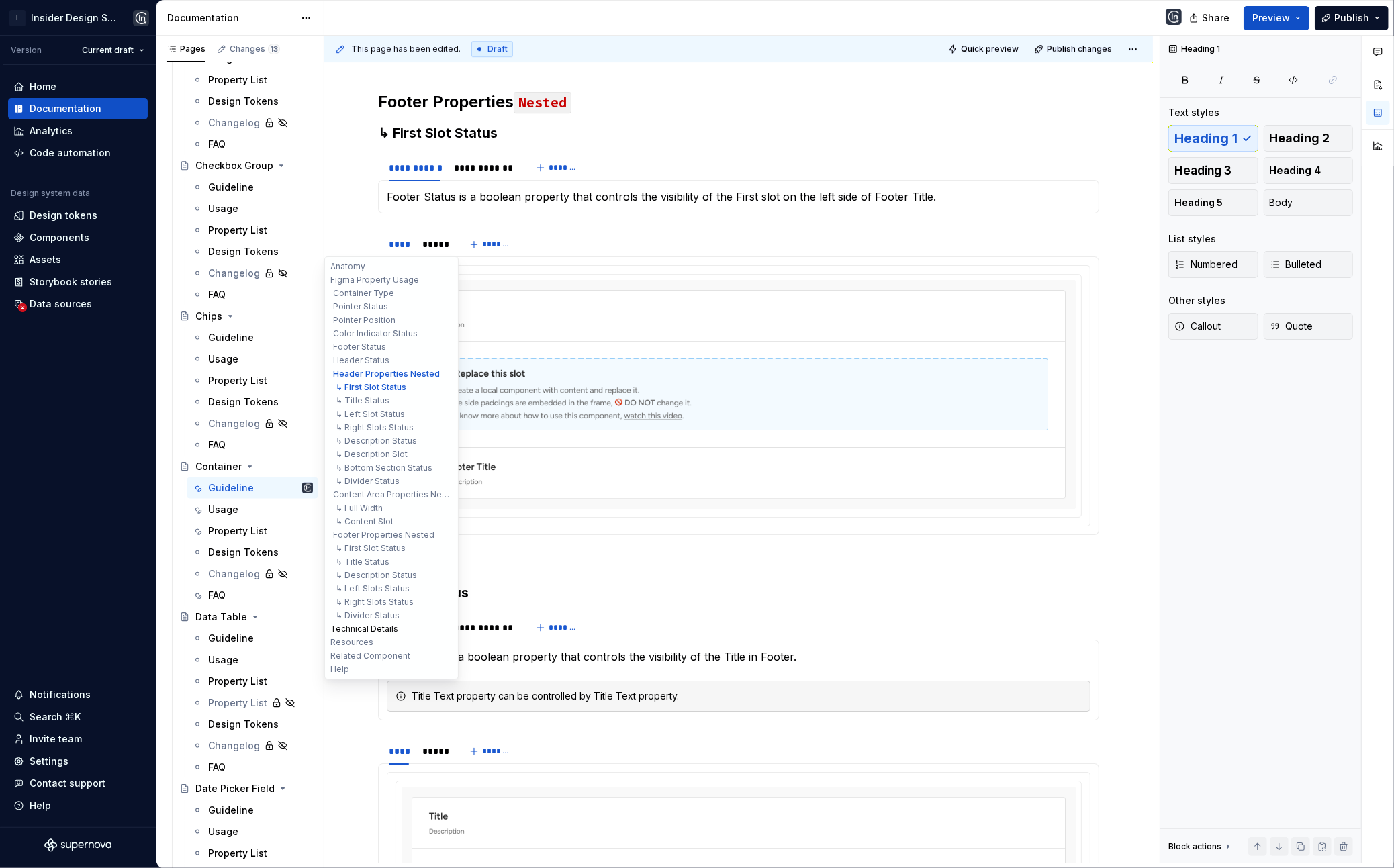
click at [369, 628] on button "Technical Details" at bounding box center [392, 629] width 128 height 13
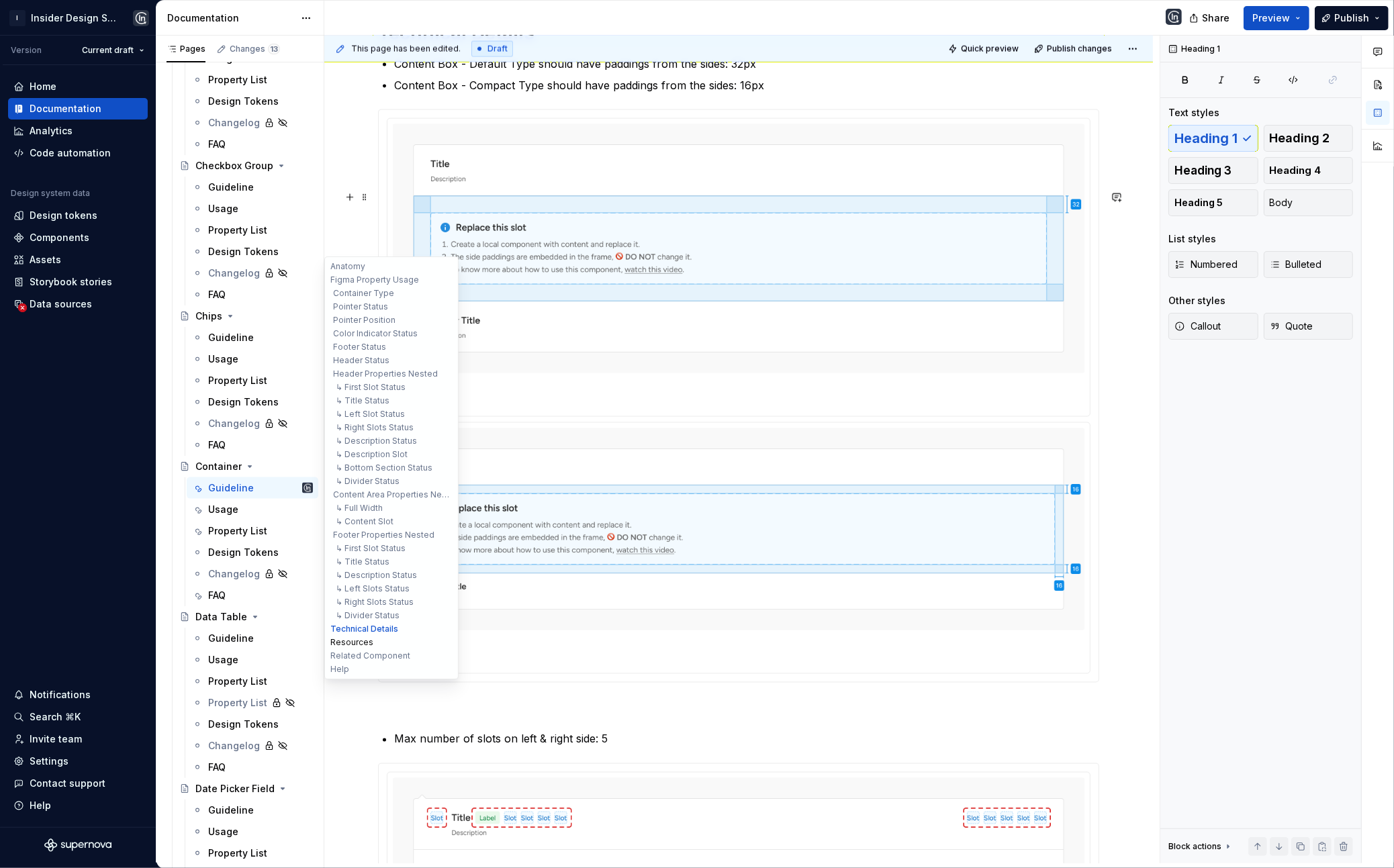
click at [367, 639] on button "Resources" at bounding box center [392, 642] width 128 height 13
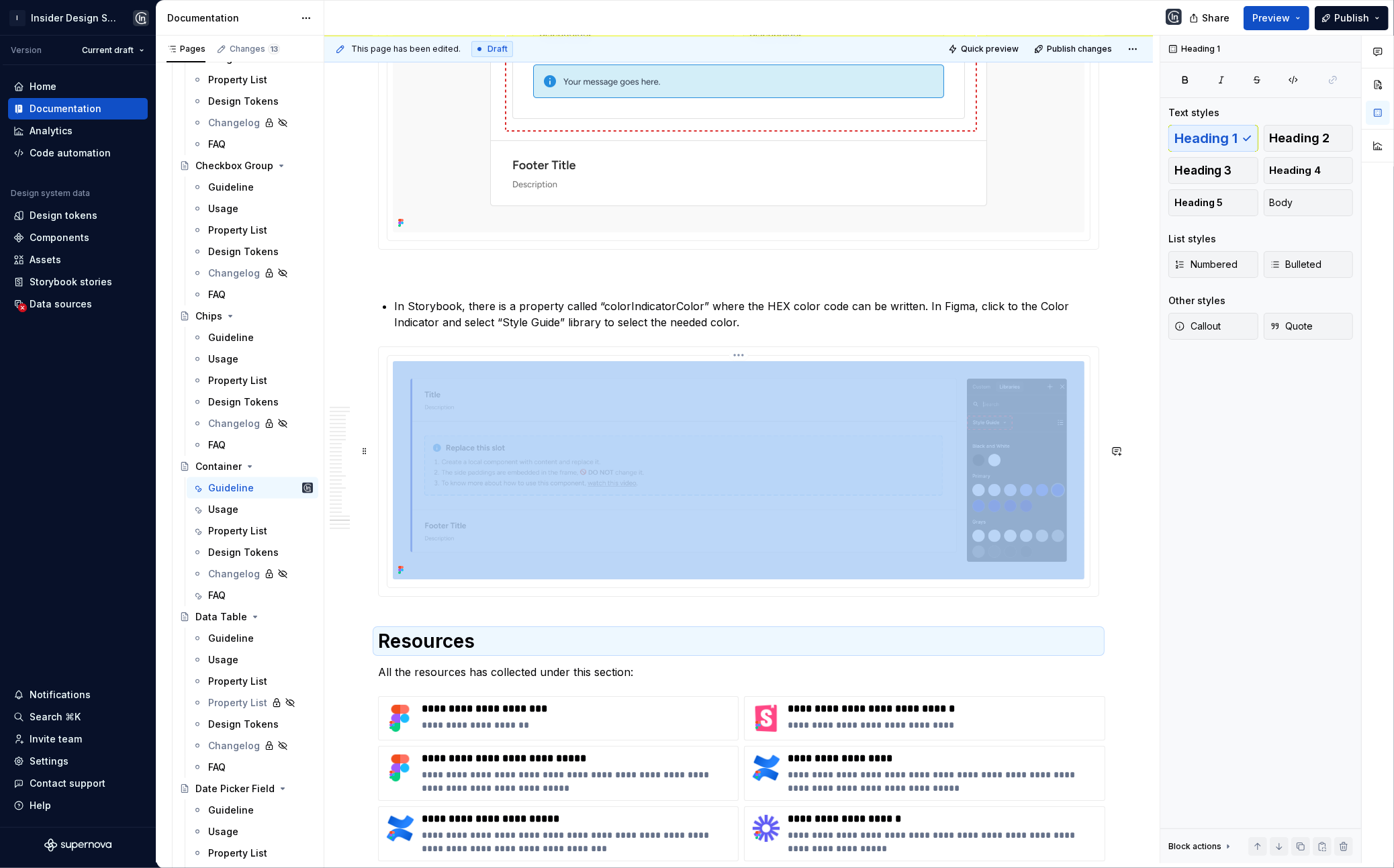
scroll to position [16451, 0]
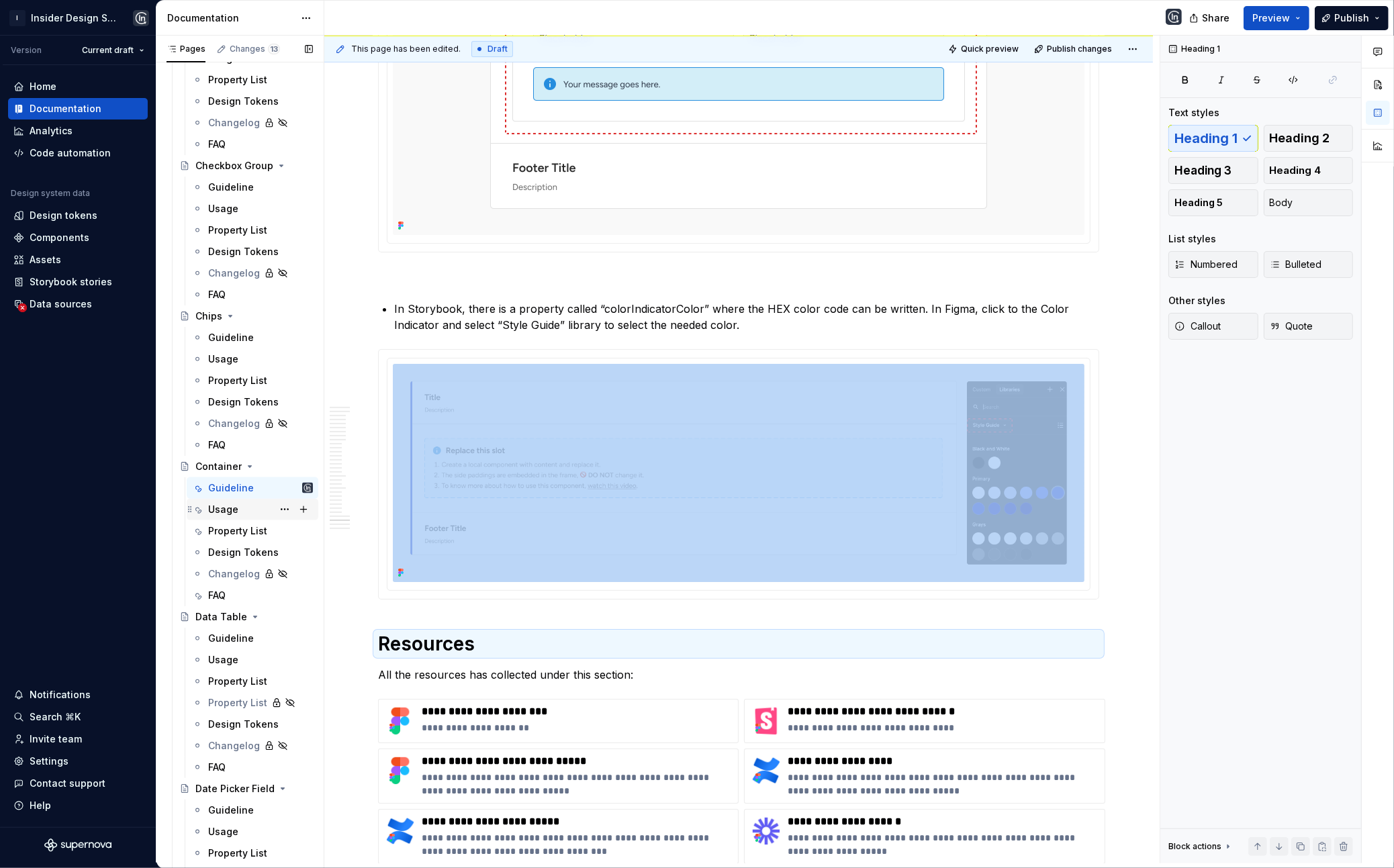
click at [230, 510] on div "Usage" at bounding box center [223, 509] width 31 height 13
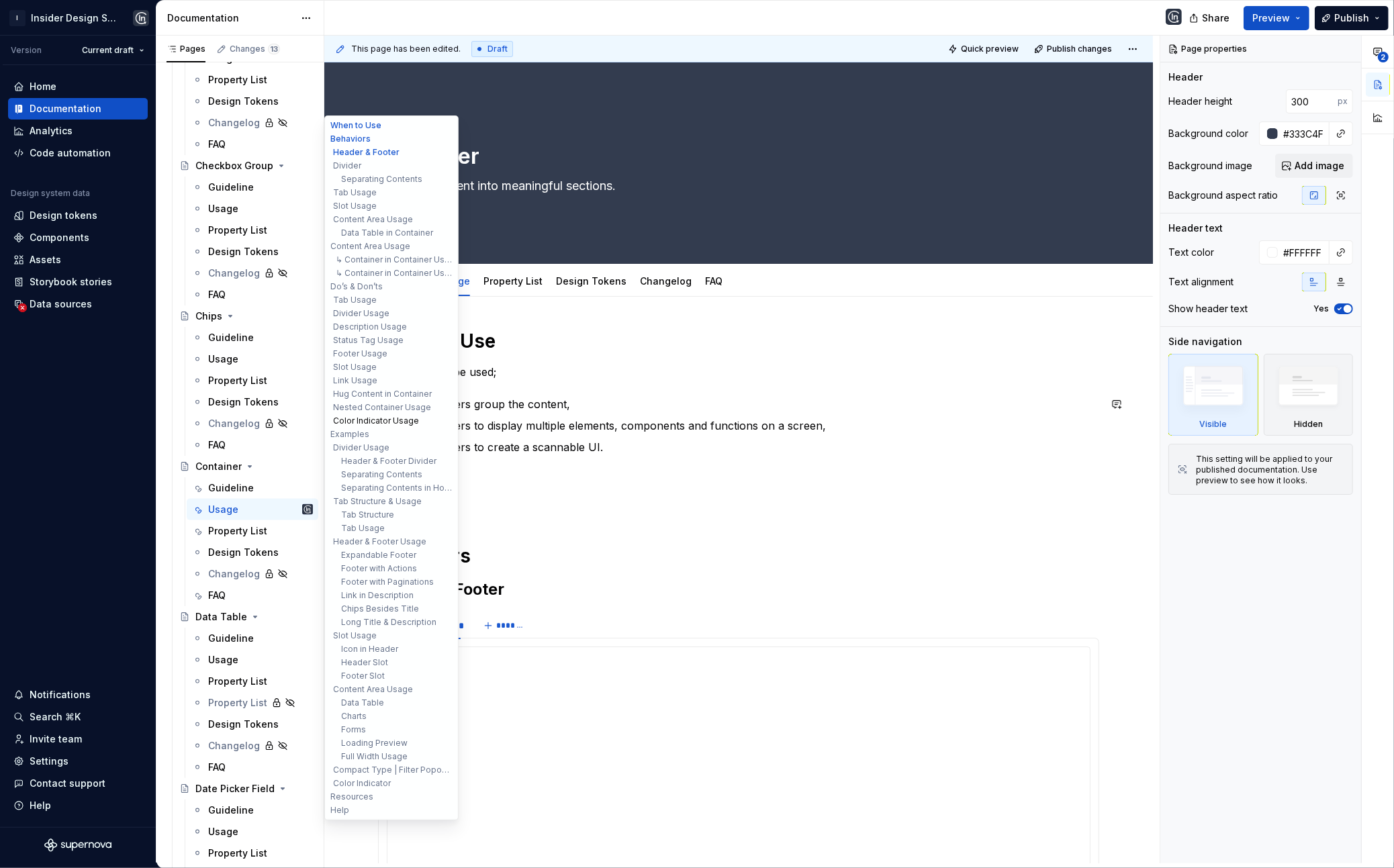
click at [379, 424] on button "Color Indicator Usage" at bounding box center [392, 421] width 128 height 13
type textarea "*"
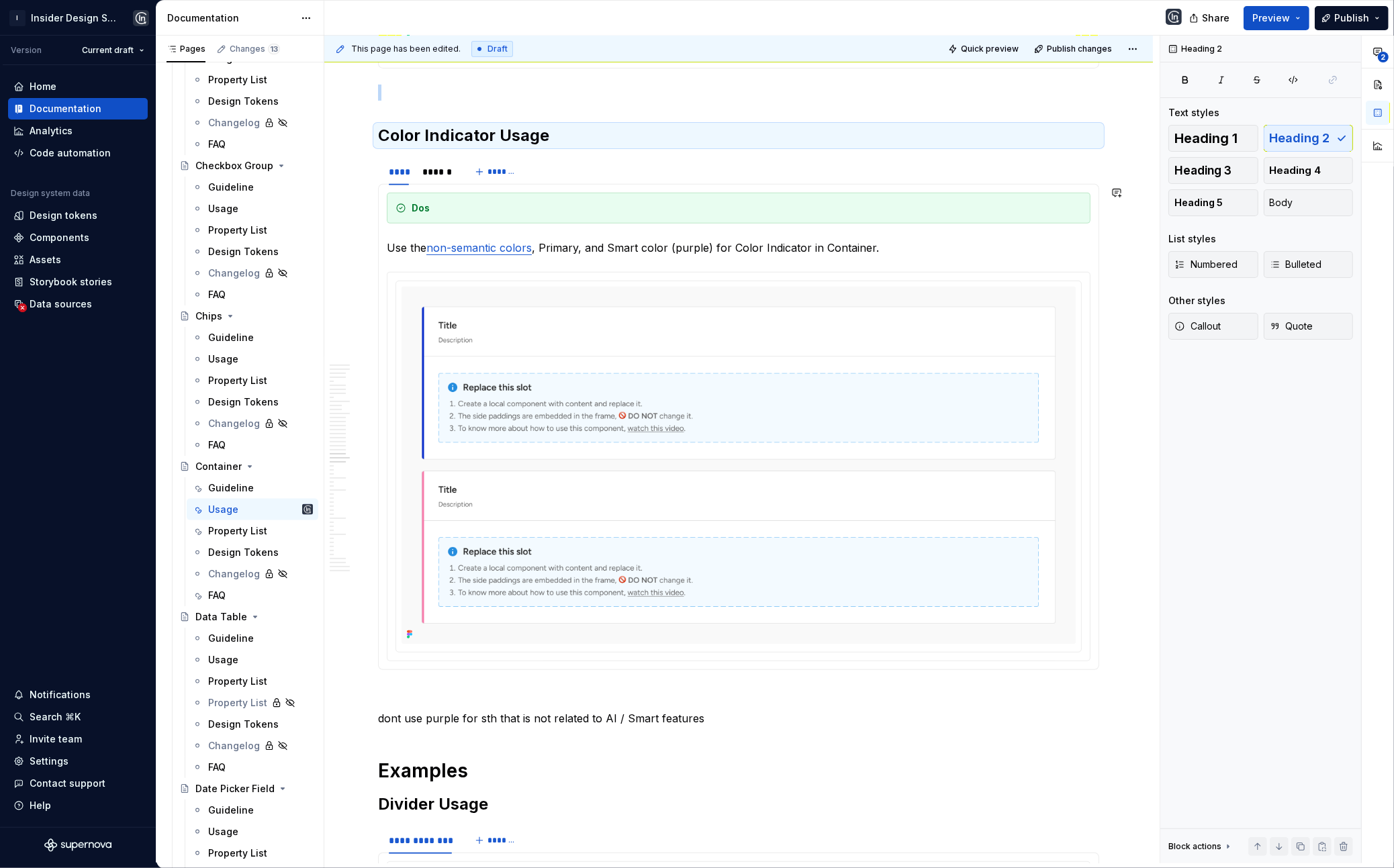
scroll to position [17285, 0]
click at [434, 180] on div "******" at bounding box center [437, 173] width 29 height 13
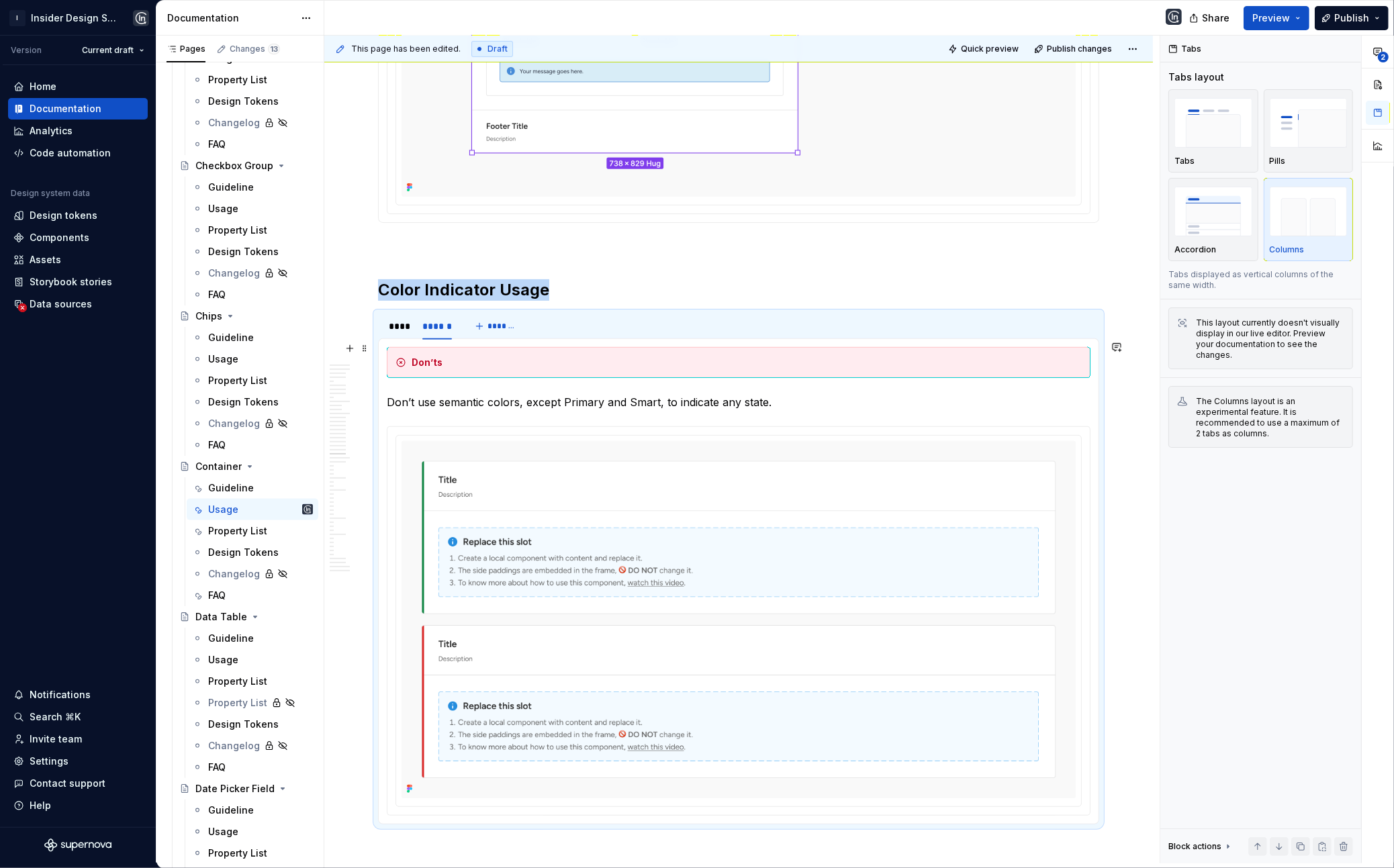
scroll to position [17128, 0]
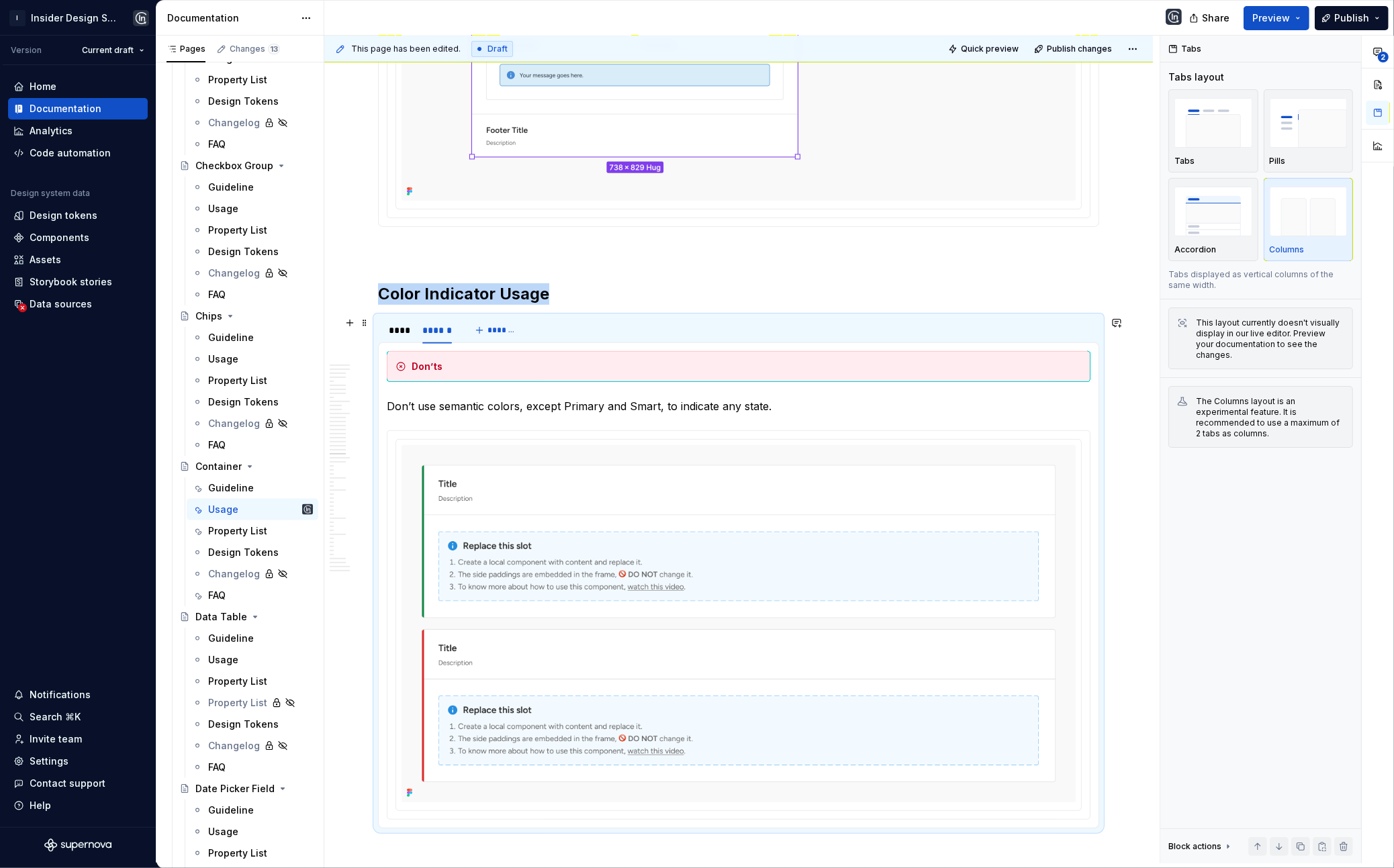
click at [539, 304] on h2 "Color Indicator Usage" at bounding box center [739, 294] width 721 height 21
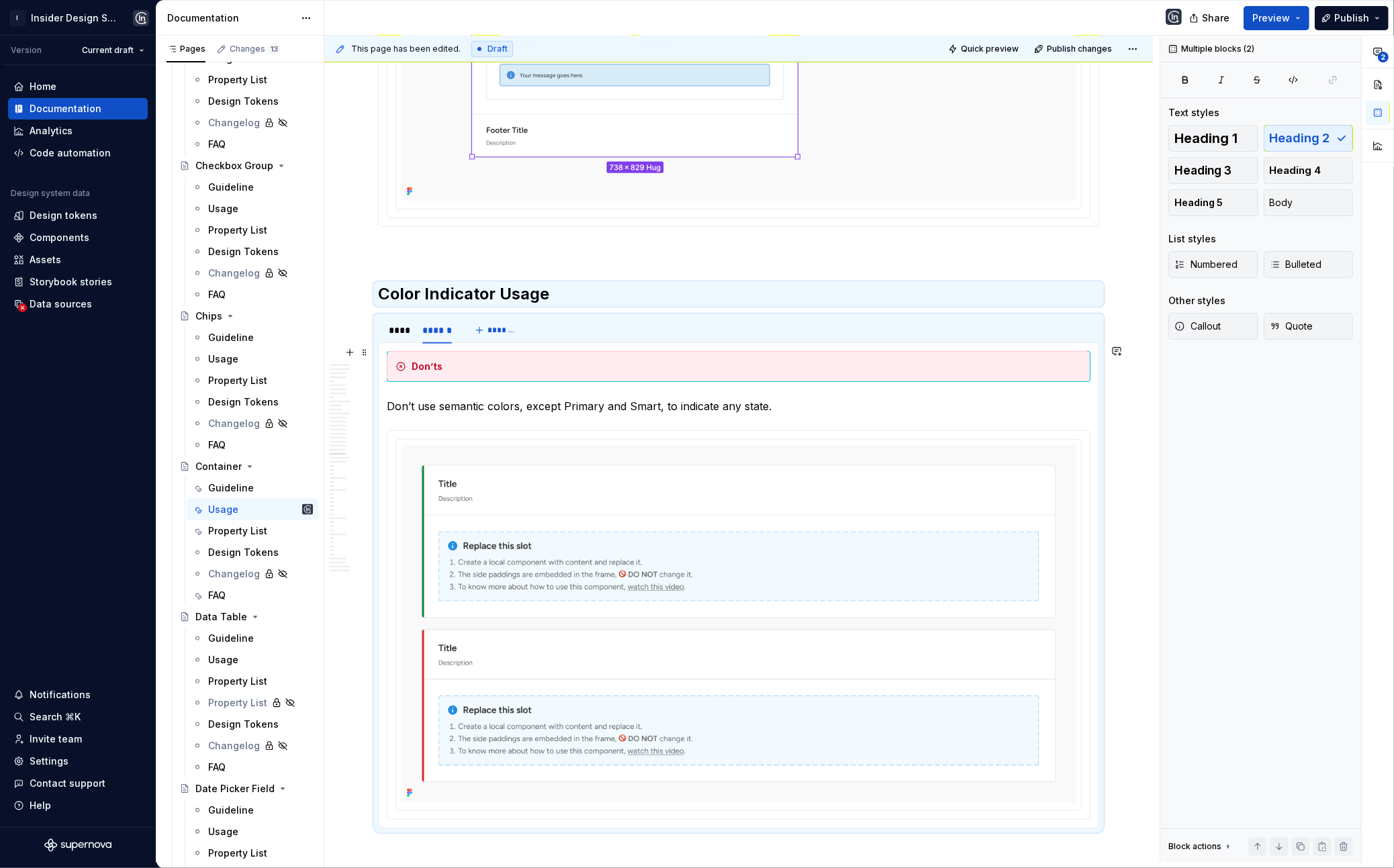
click at [588, 344] on div "**** ****** *******" at bounding box center [739, 330] width 721 height 27
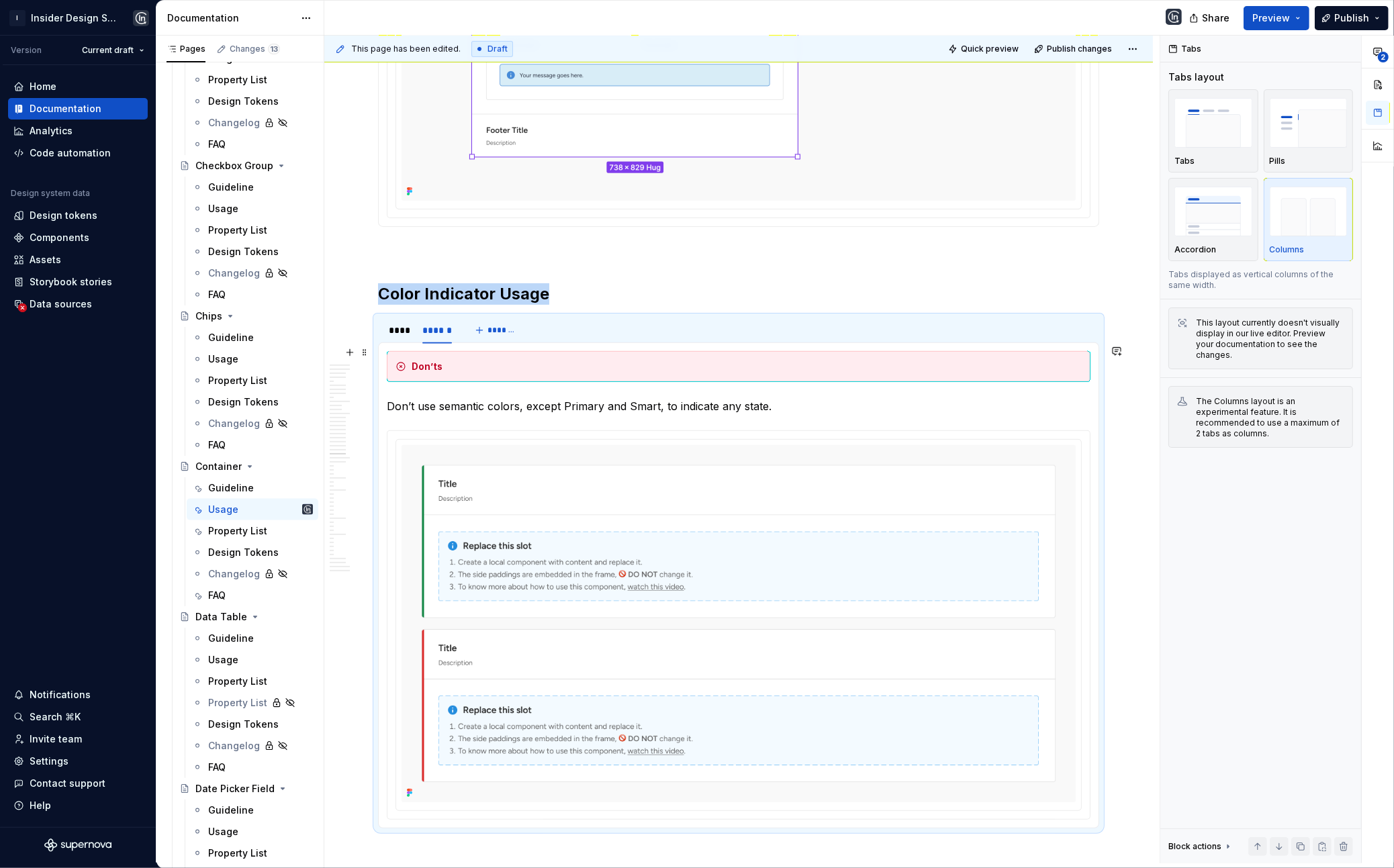
copy h2 "Color Indicator Usage"
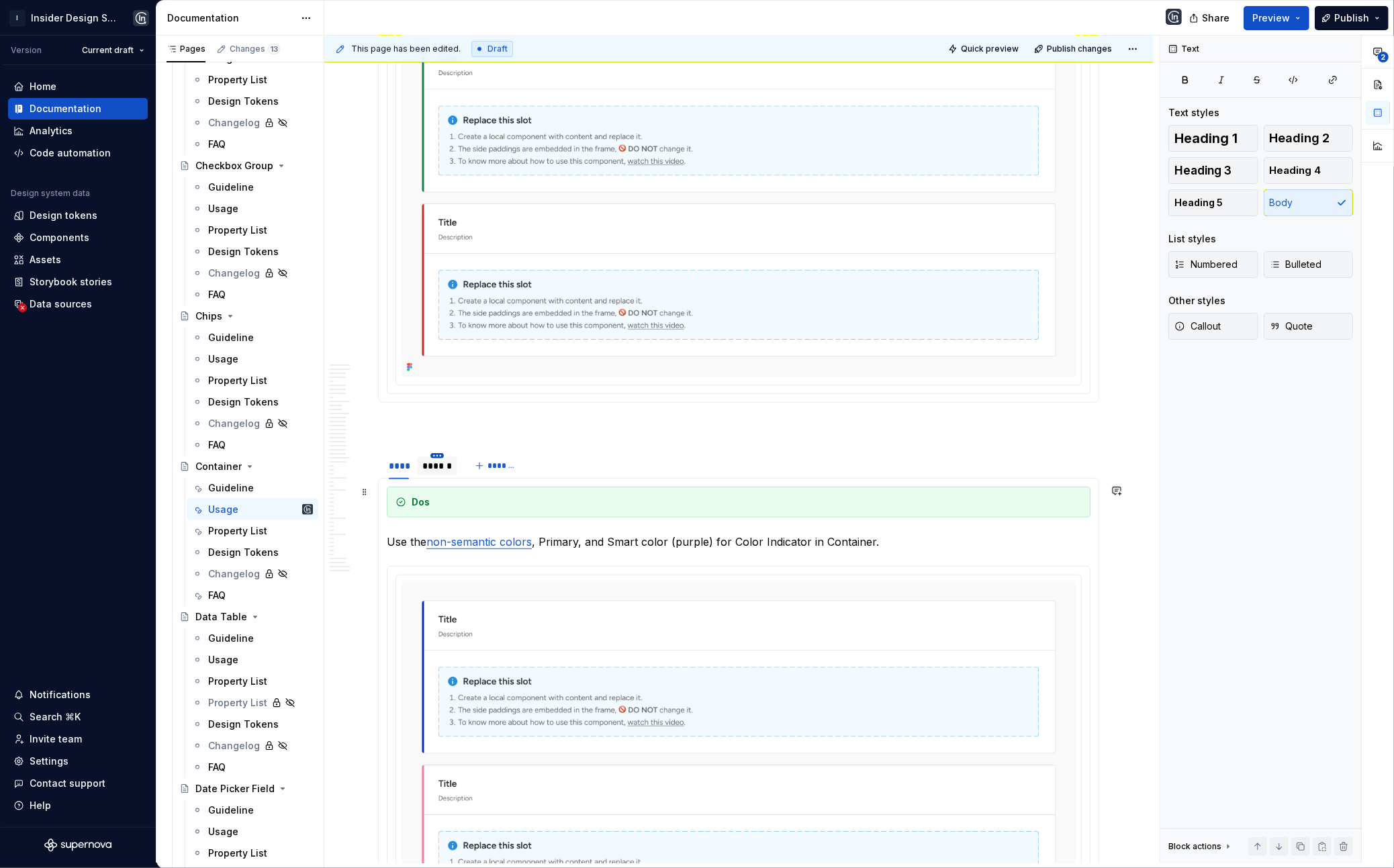
scroll to position [17530, 0]
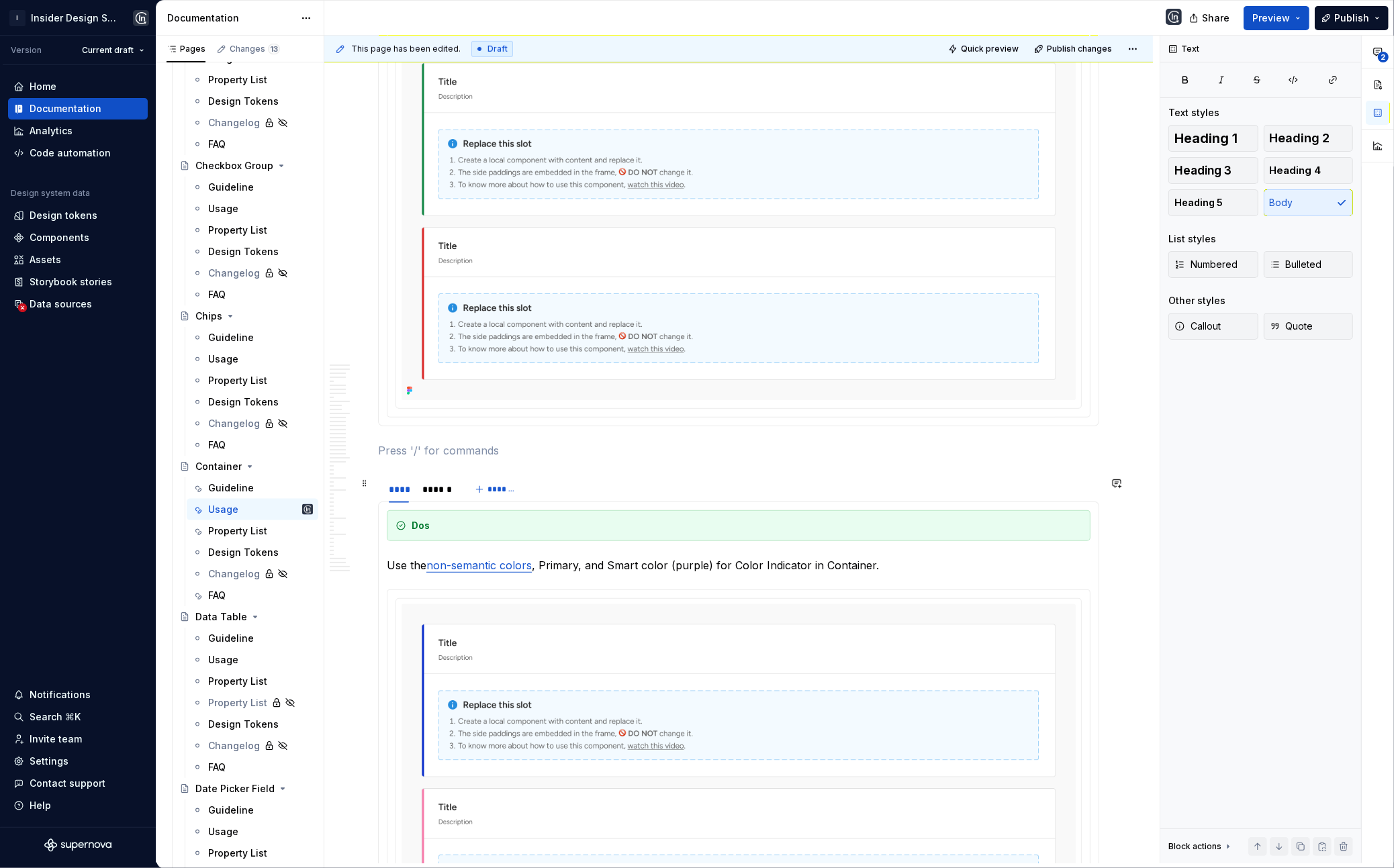
click at [437, 458] on p at bounding box center [739, 450] width 721 height 16
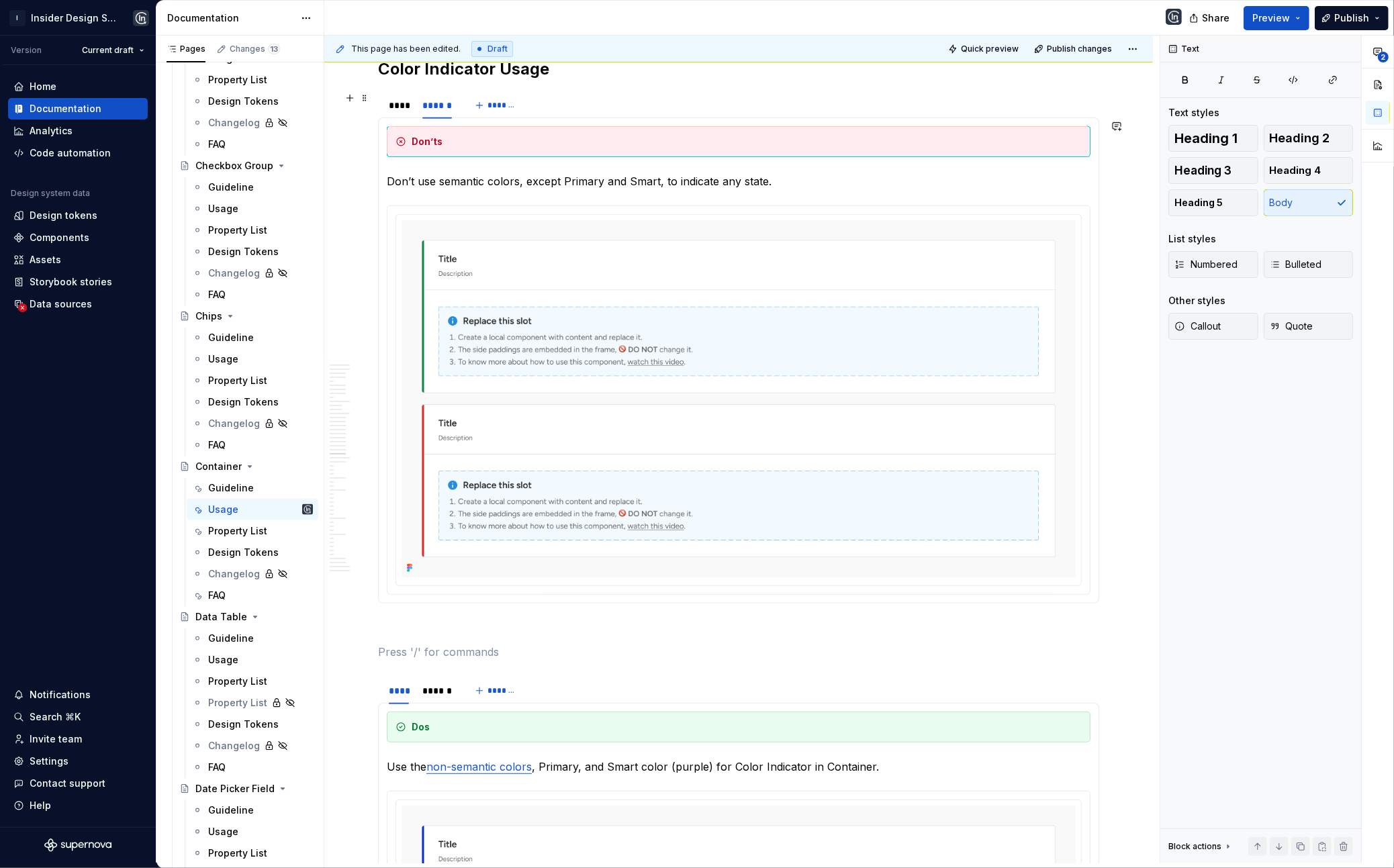
scroll to position [17347, 0]
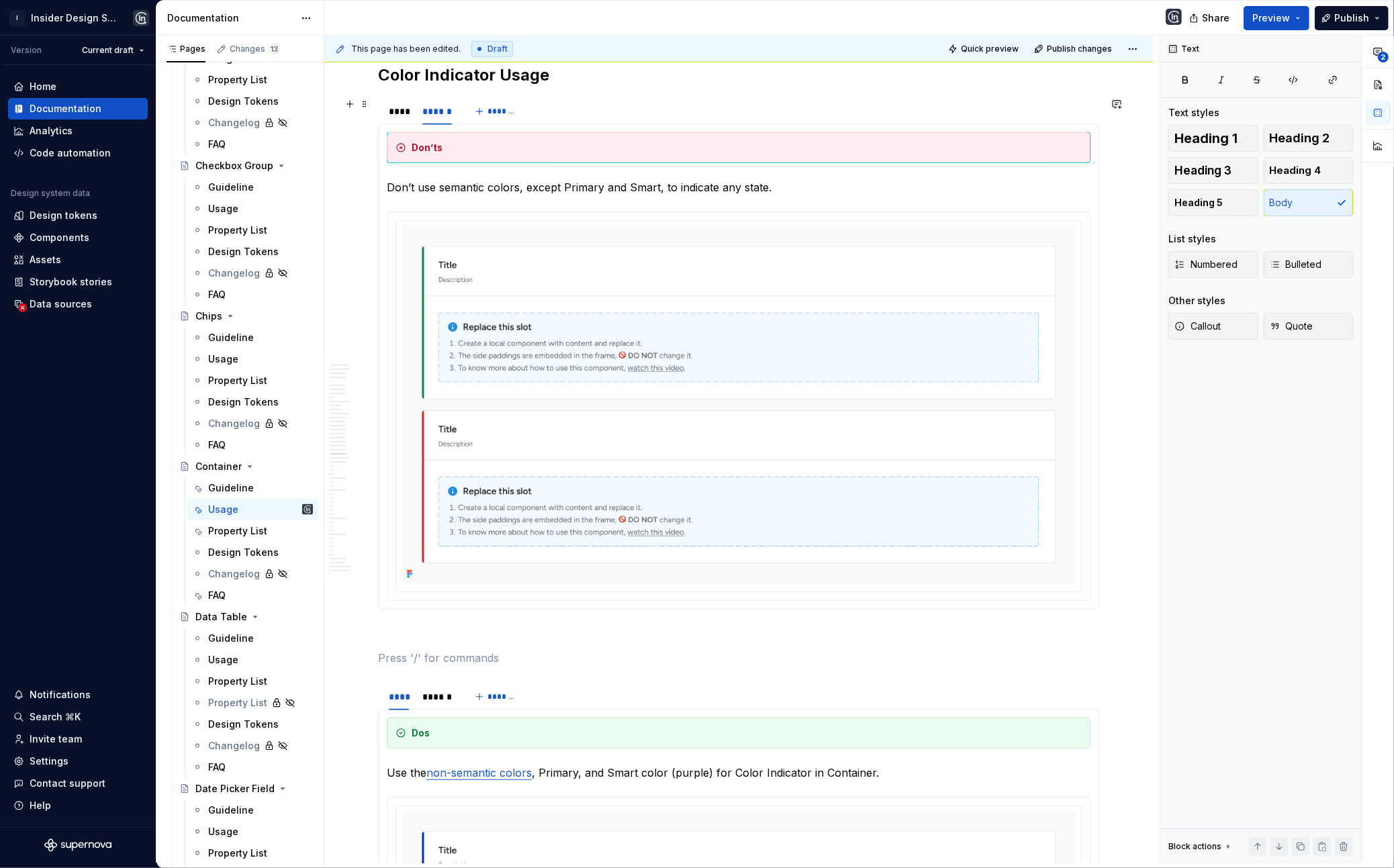
click at [447, 86] on h2 "Color Indicator Usage" at bounding box center [739, 75] width 721 height 21
click at [1236, 173] on button "Heading 3" at bounding box center [1214, 170] width 90 height 27
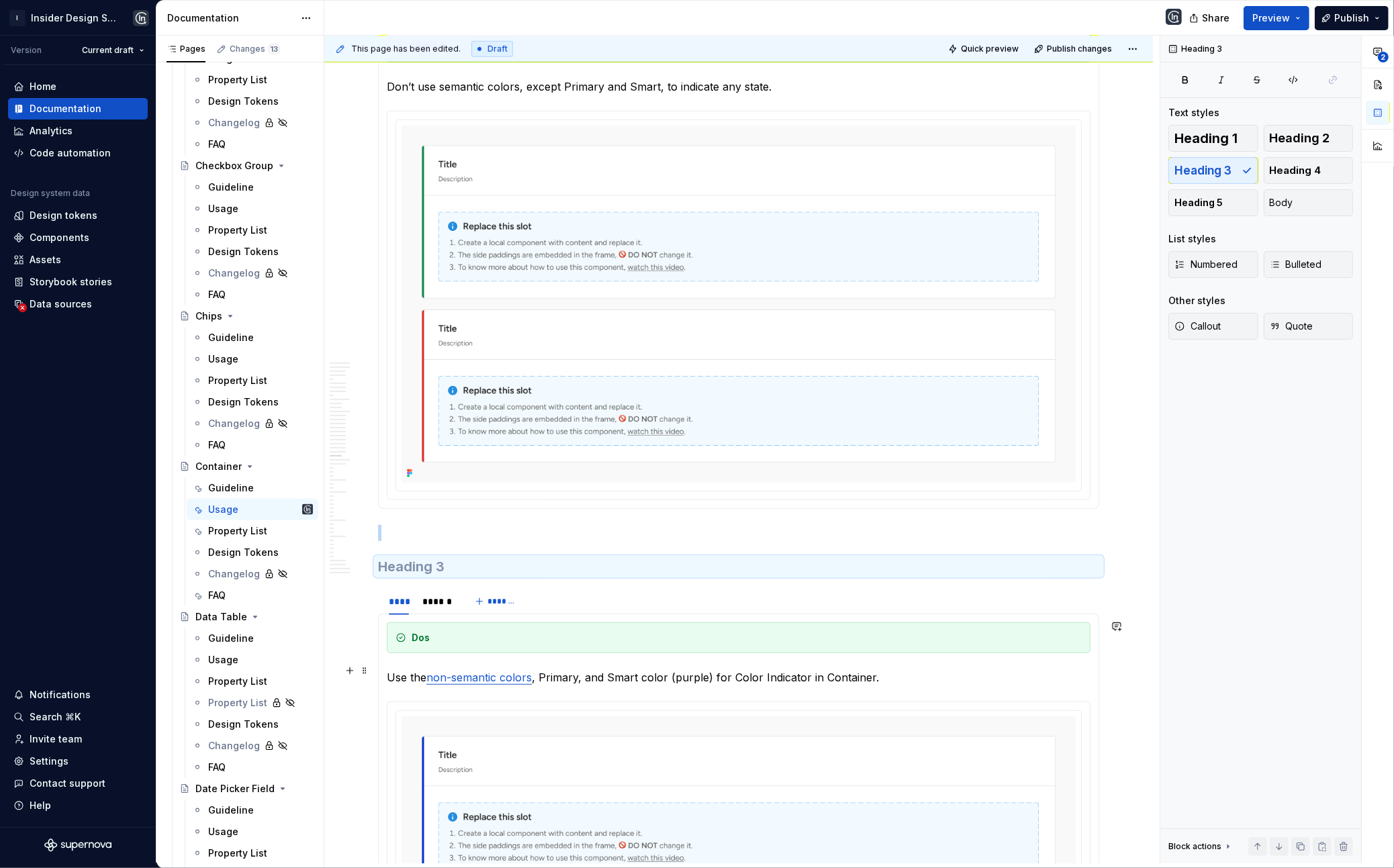
scroll to position [17621, 0]
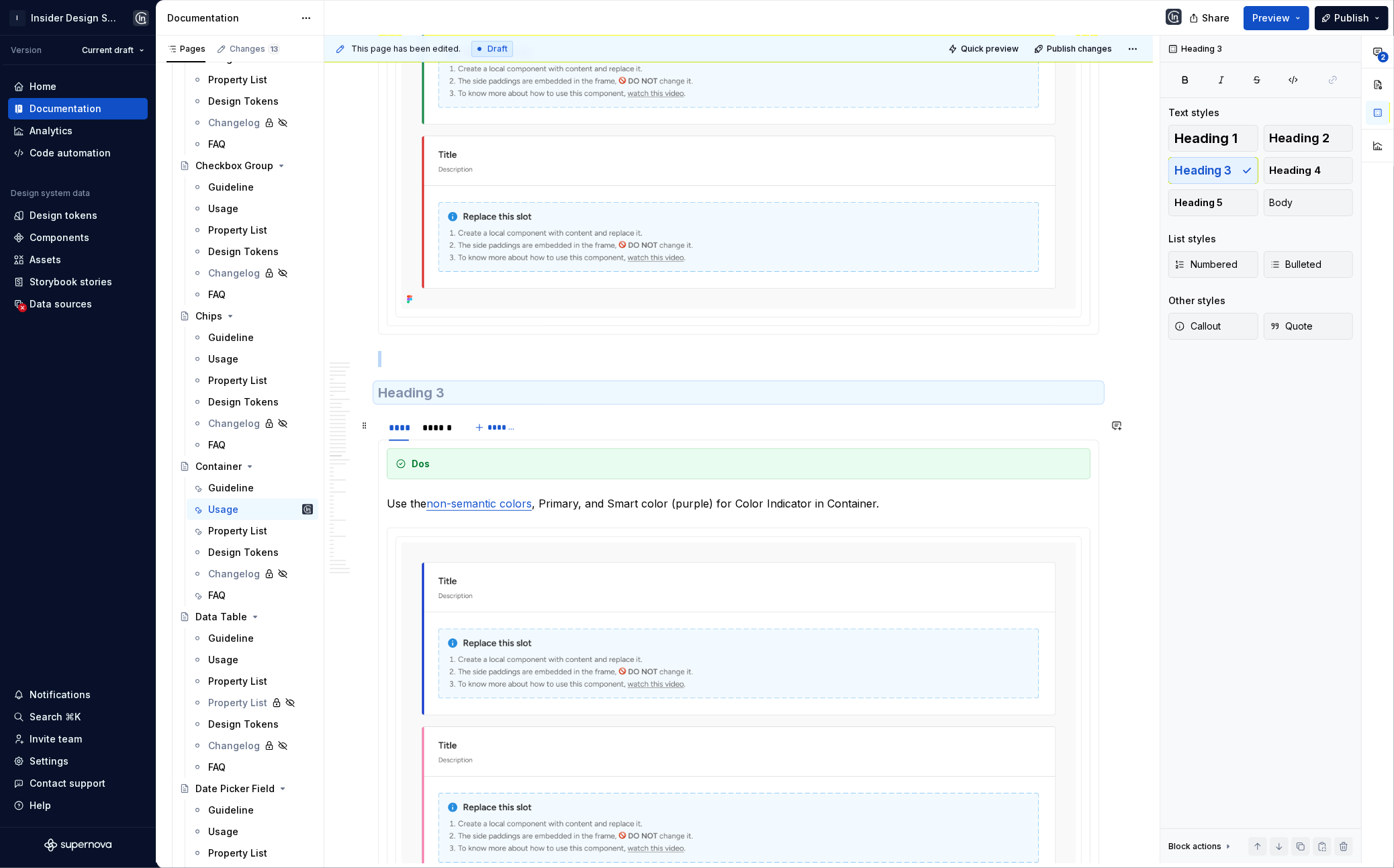
click at [484, 402] on h3 at bounding box center [739, 392] width 721 height 18
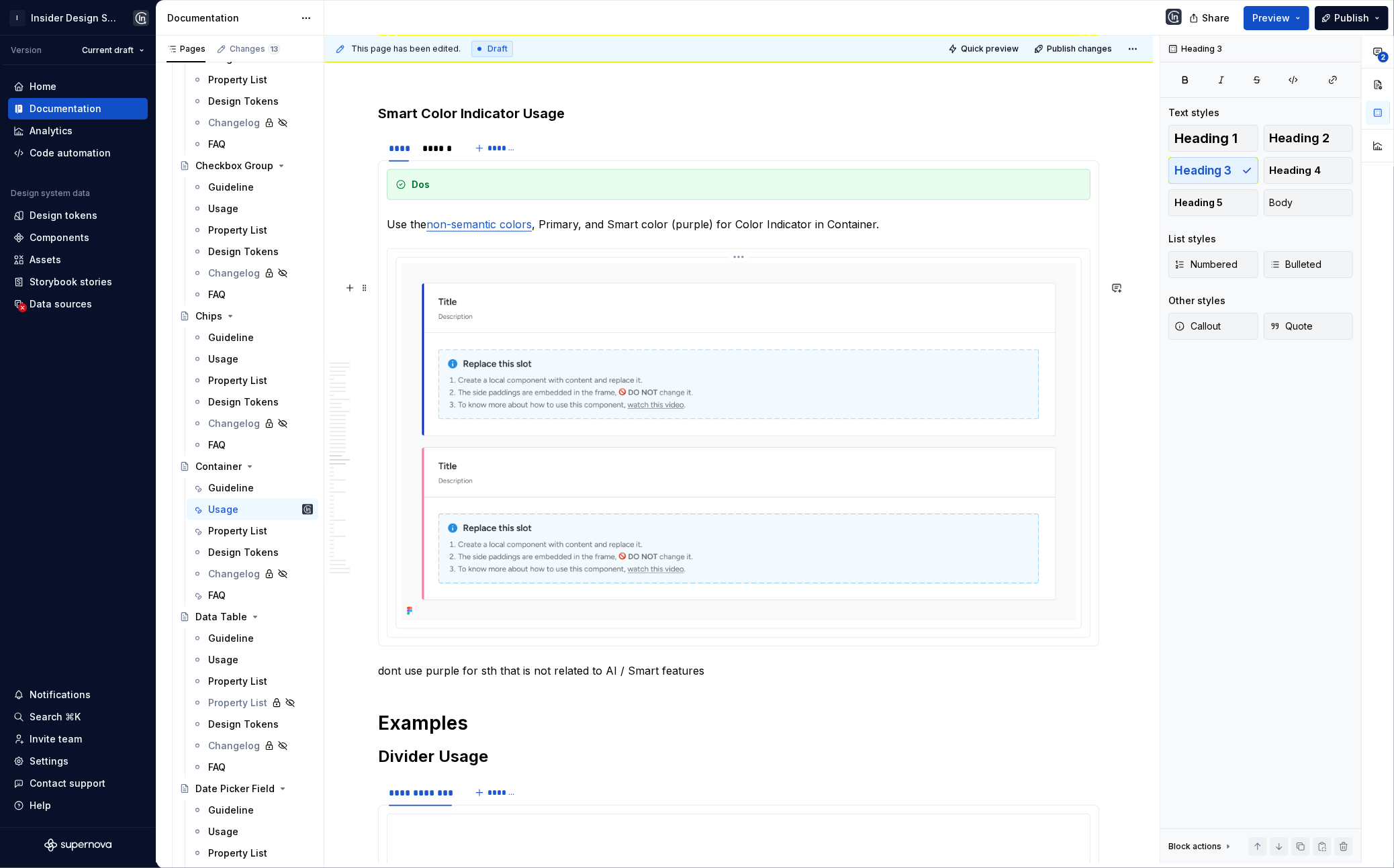
scroll to position [17921, 0]
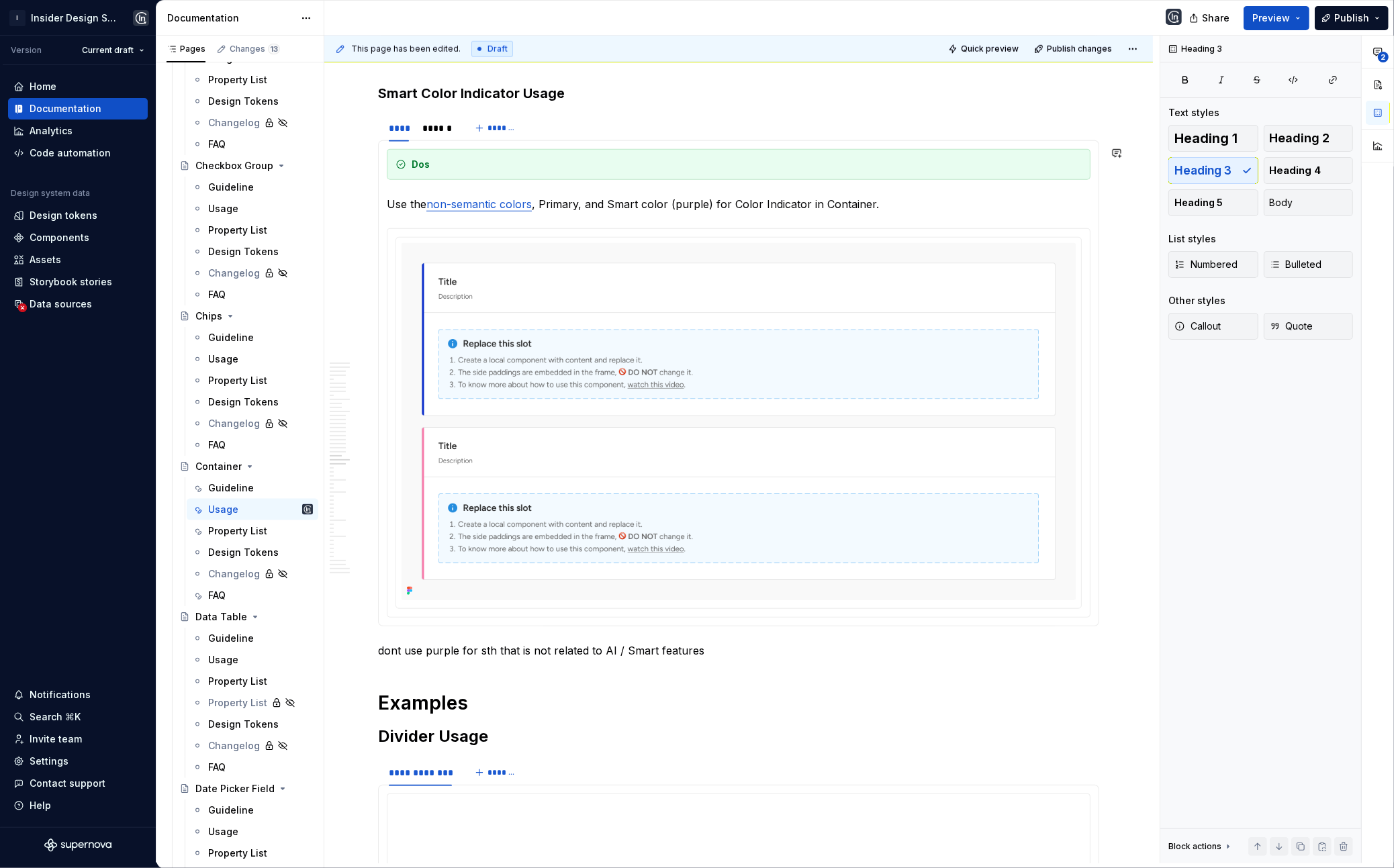
click at [403, 212] on p "Use the non-semantic colors , Primary, and Smart color (purple) for Color Indic…" at bounding box center [739, 204] width 704 height 16
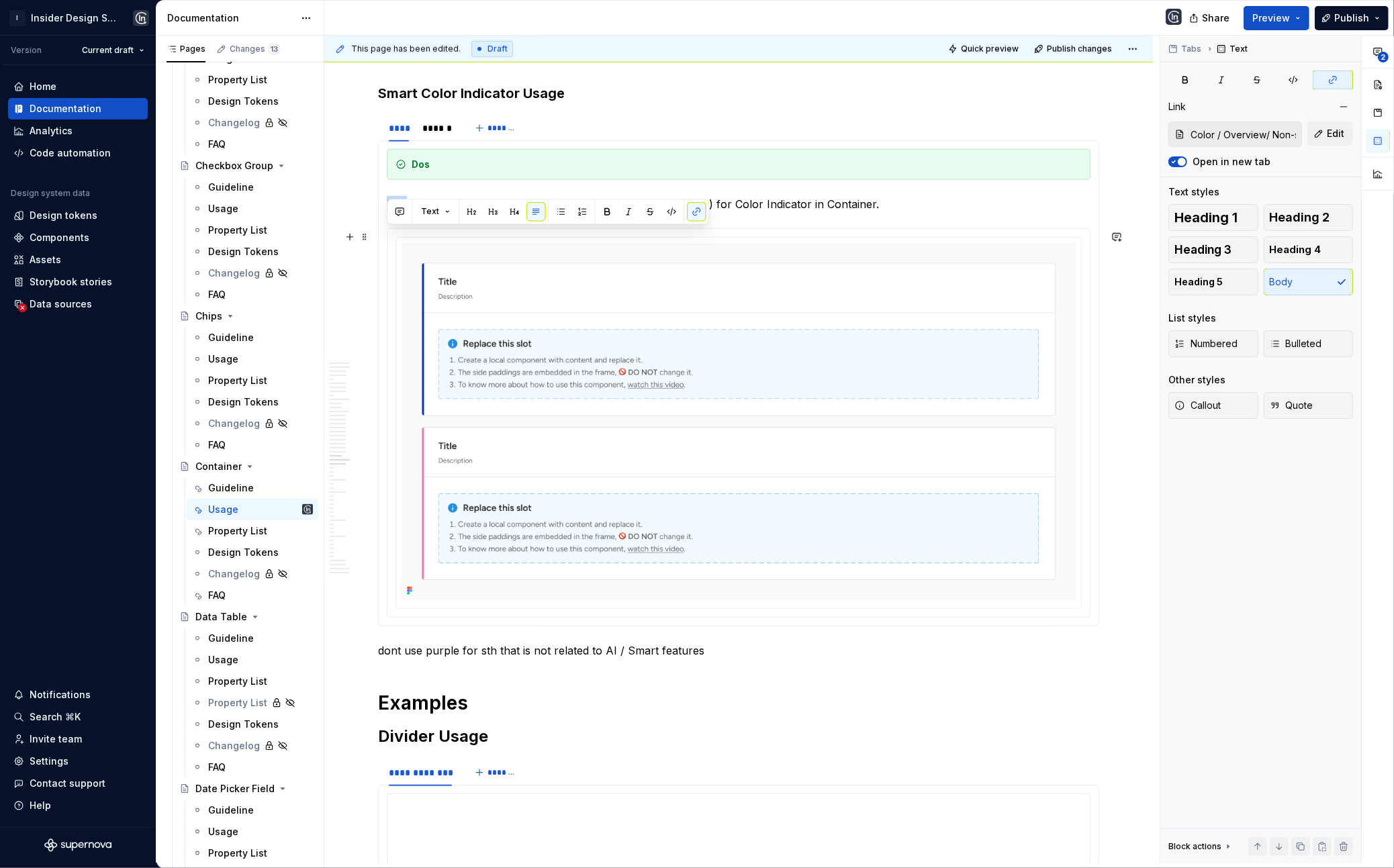
click at [403, 212] on p "Use the non-semantic colors , Primary, and Smart color (purple) for Color Indic…" at bounding box center [739, 204] width 704 height 16
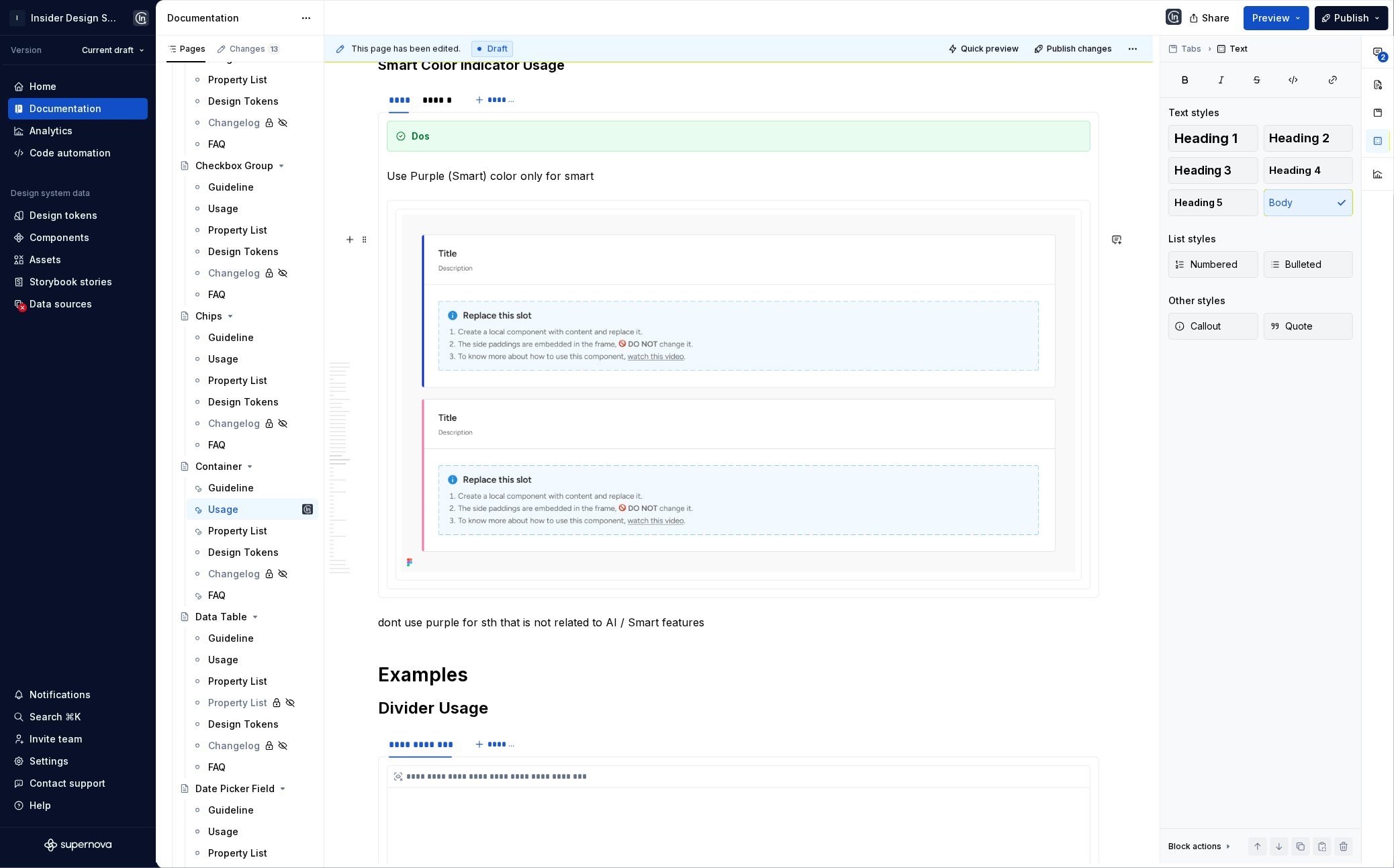
scroll to position [17941, 0]
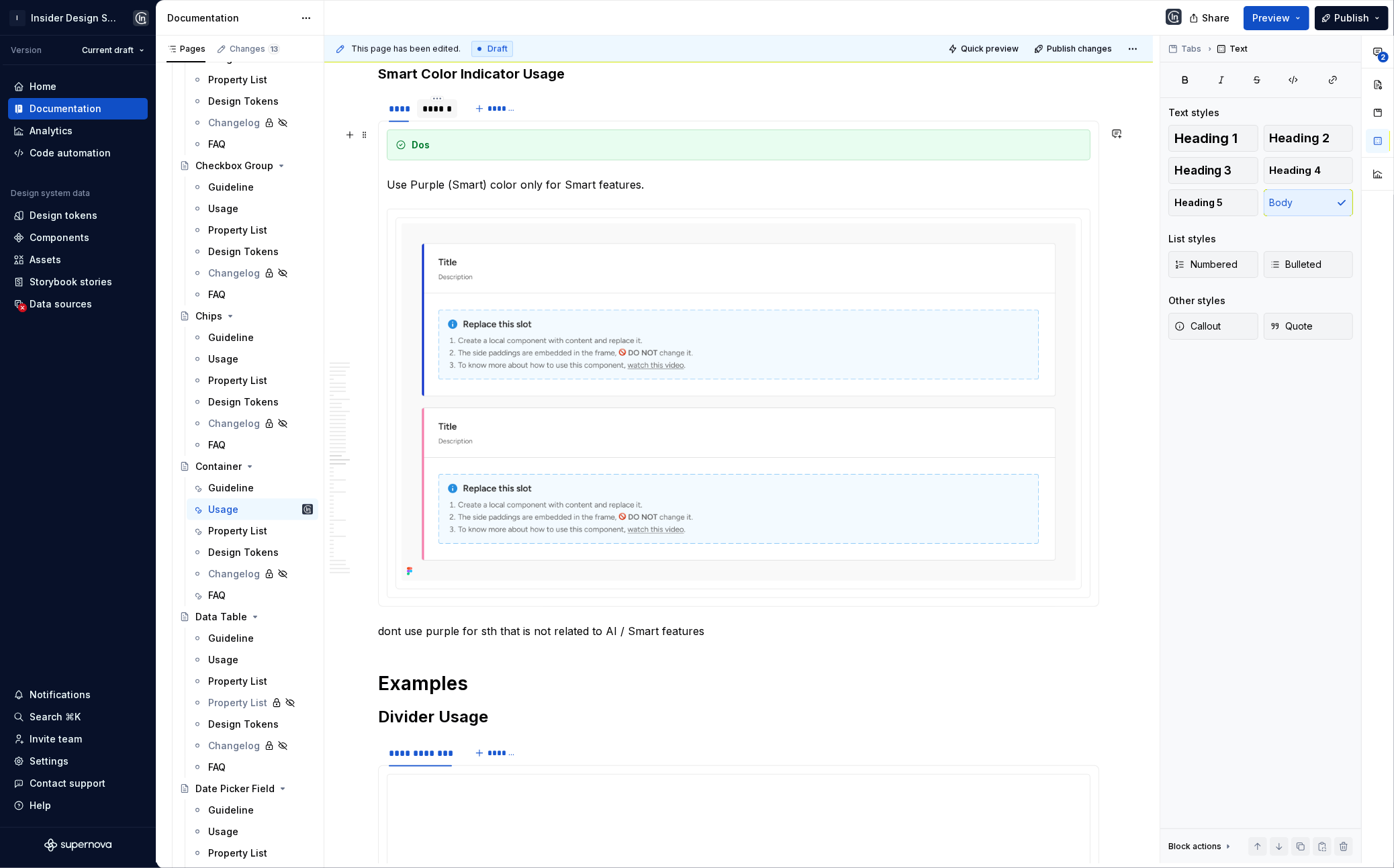
click at [435, 116] on div "******" at bounding box center [437, 109] width 29 height 13
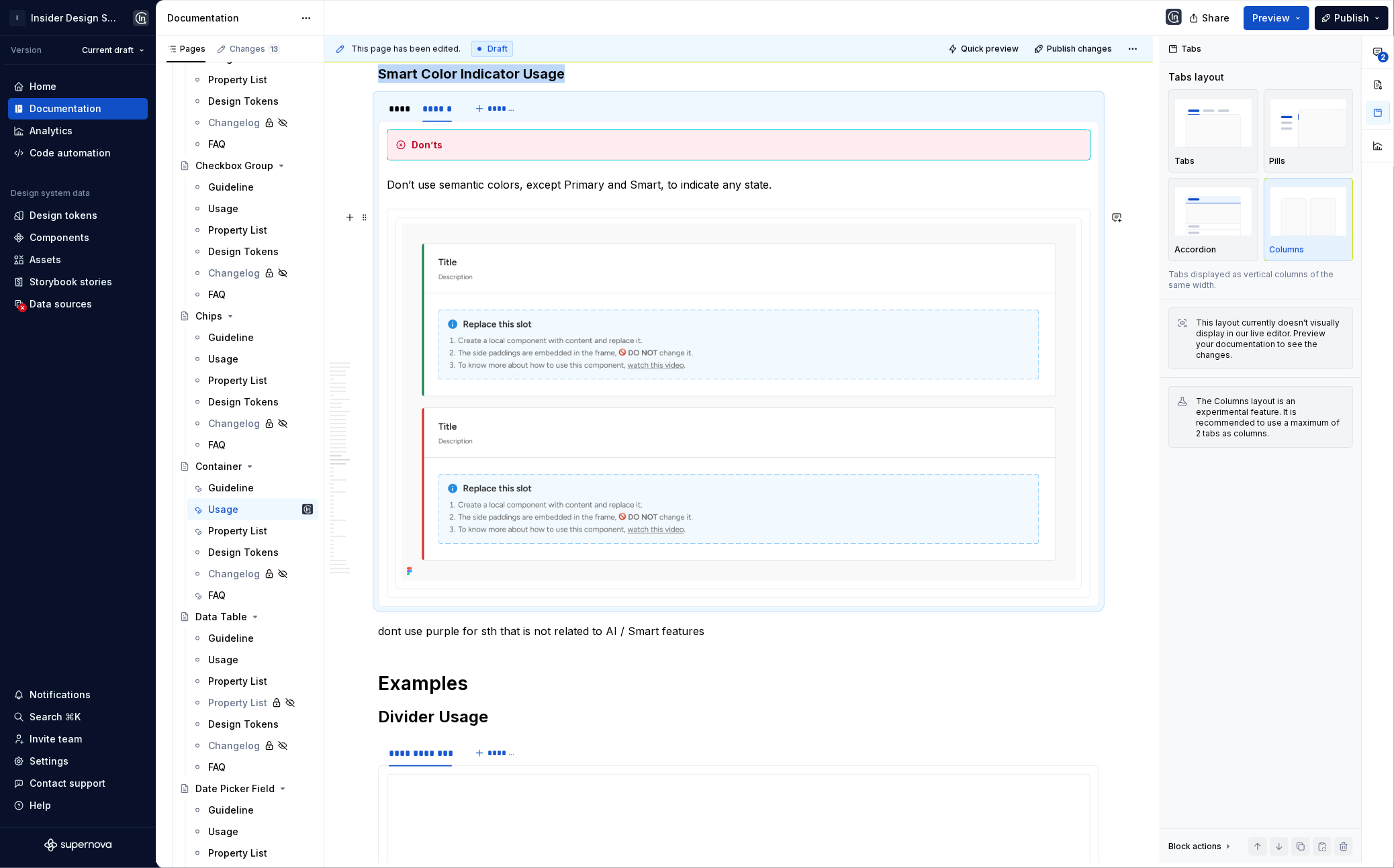
click at [436, 192] on p "Don’t use semantic colors, except Primary and Smart, to indicate any state." at bounding box center [739, 185] width 704 height 16
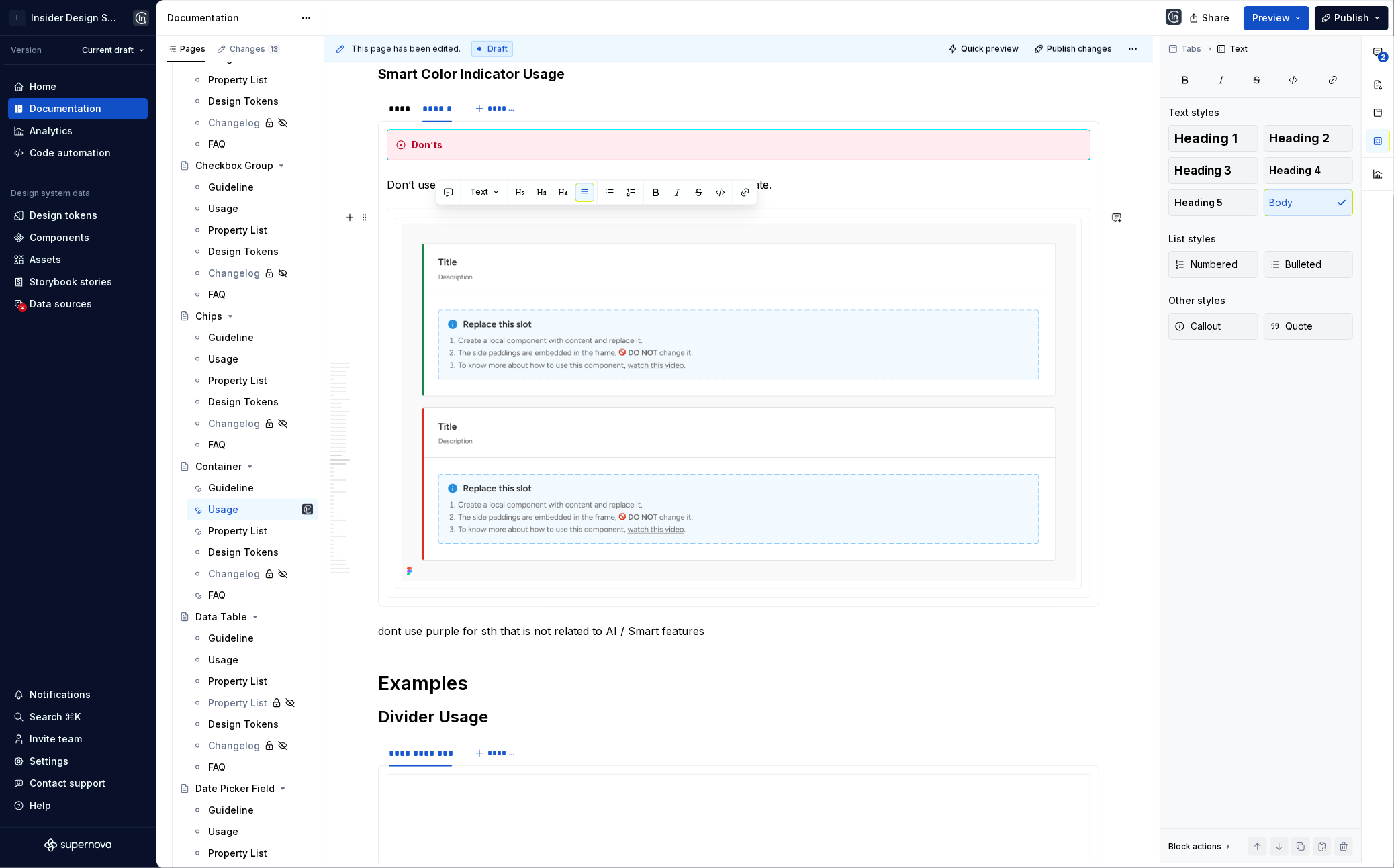
click at [436, 192] on p "Don’t use semantic colors, except Primary and Smart, to indicate any state." at bounding box center [739, 185] width 704 height 16
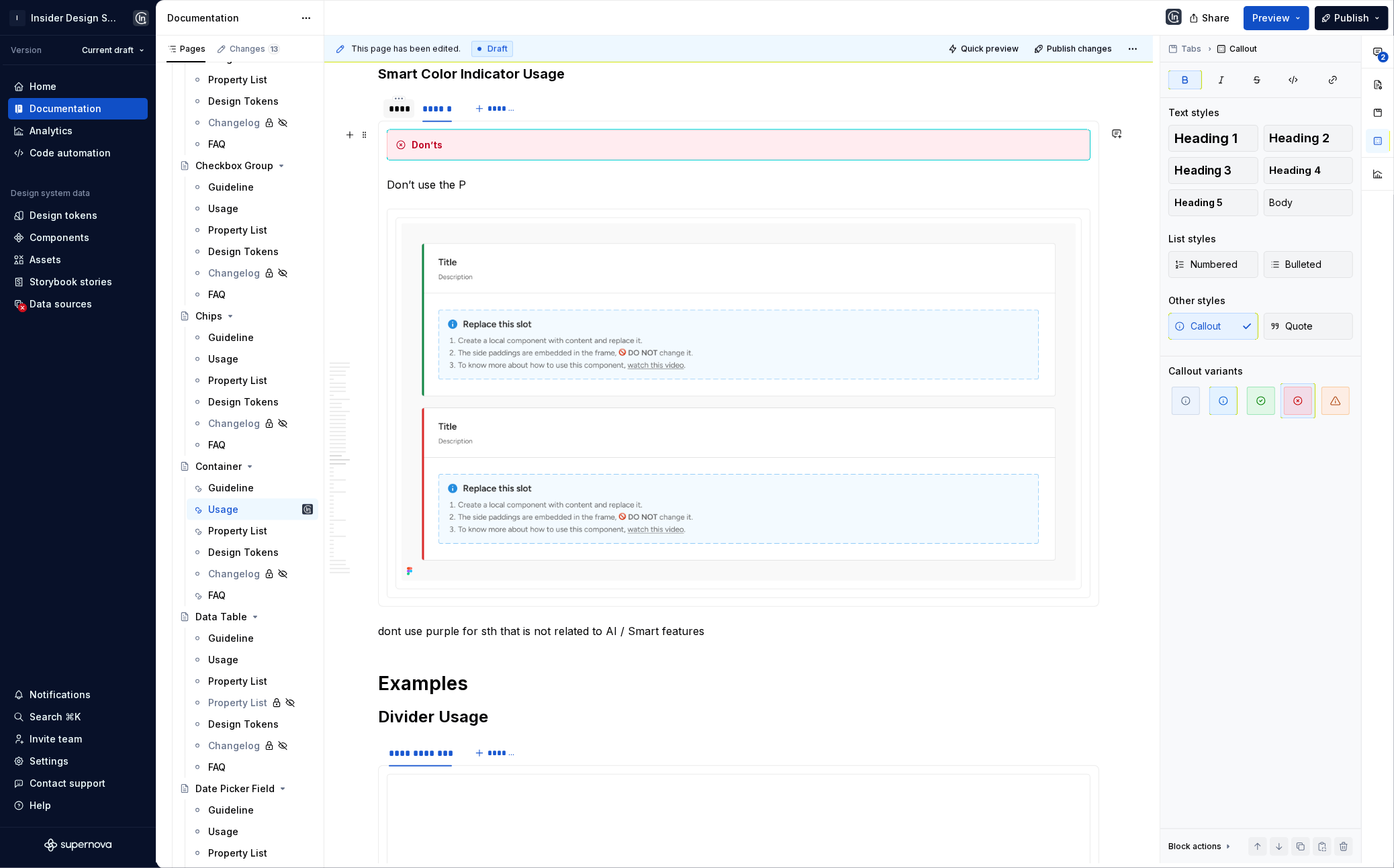
click at [401, 118] on div "****" at bounding box center [399, 109] width 31 height 18
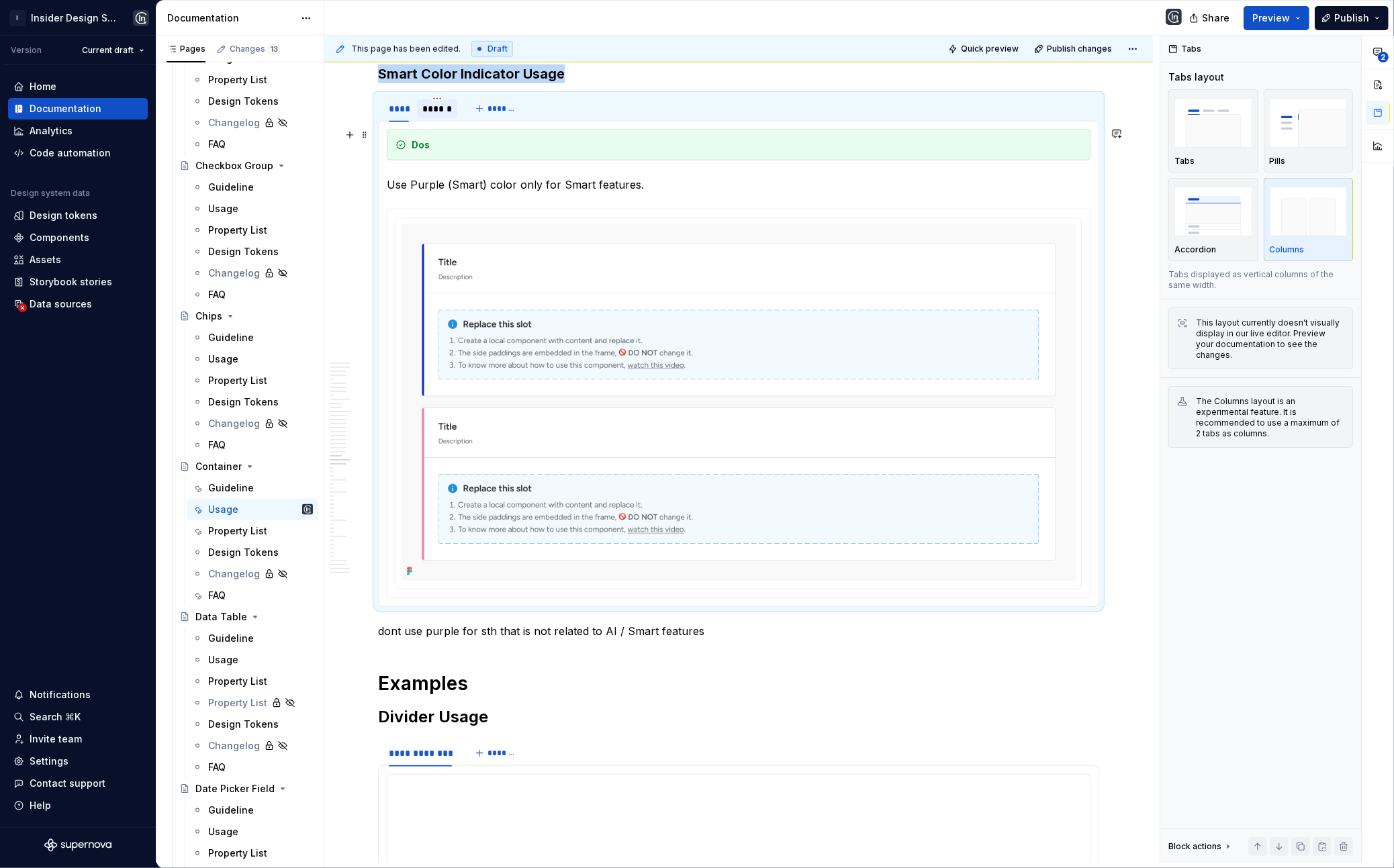
click at [436, 118] on div "******" at bounding box center [437, 109] width 40 height 18
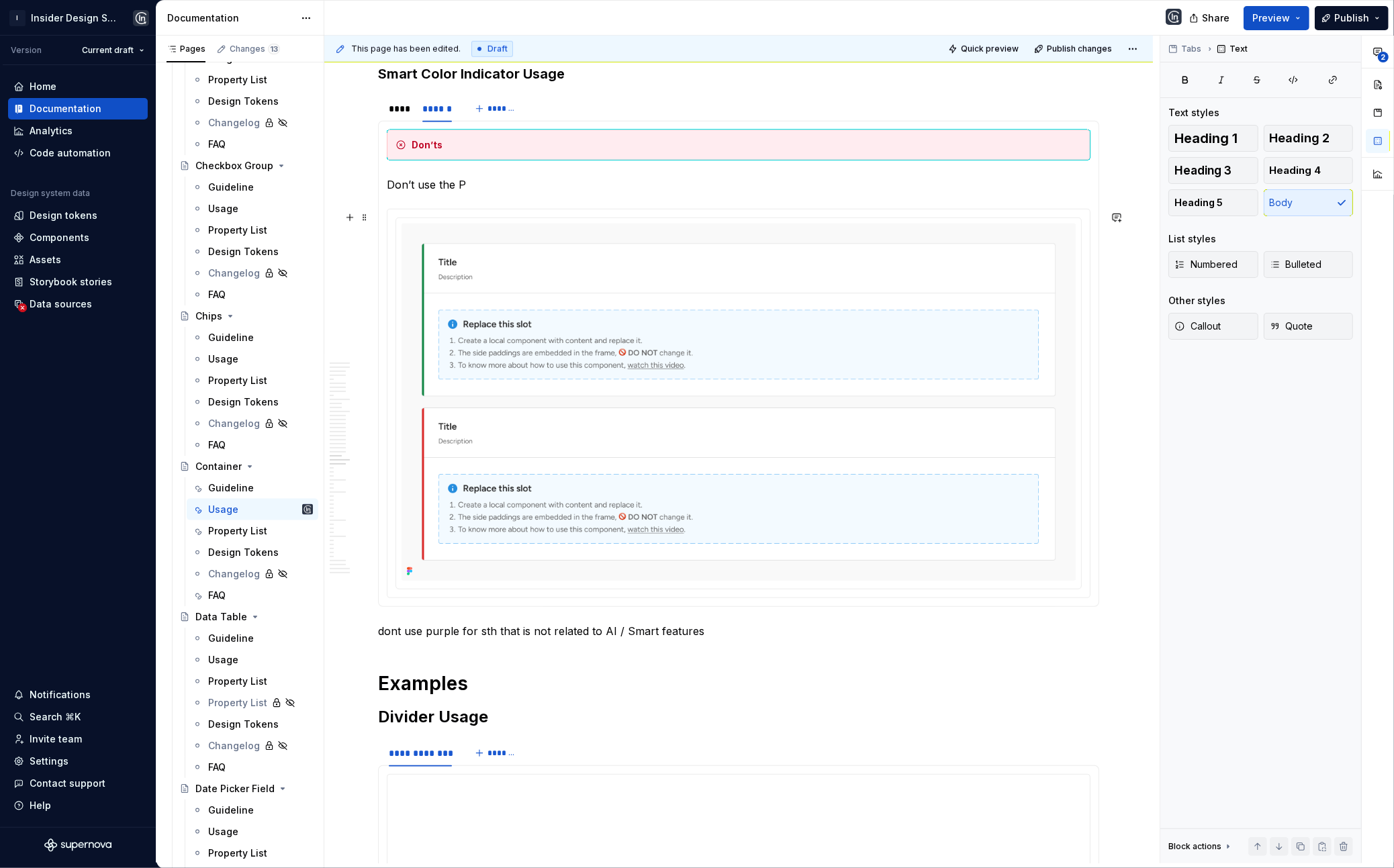
click at [440, 192] on p "Don’t use the P" at bounding box center [739, 185] width 704 height 16
type textarea "*"
